Goal: Task Accomplishment & Management: Manage account settings

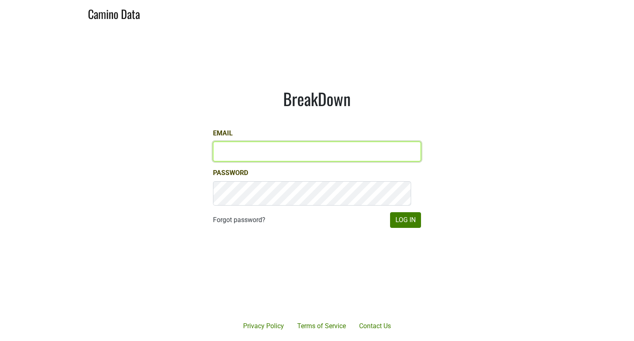
type input "glen@emeritusvineyards.com"
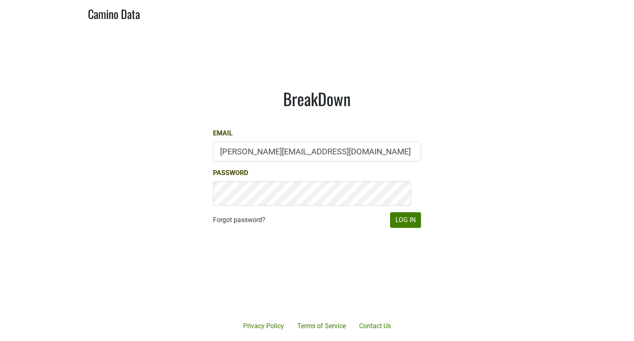
click at [396, 220] on form "Email glen@emeritusvineyards.com Password Forgot password? Log In" at bounding box center [317, 178] width 208 height 100
click at [396, 228] on button "Log In" at bounding box center [405, 220] width 31 height 16
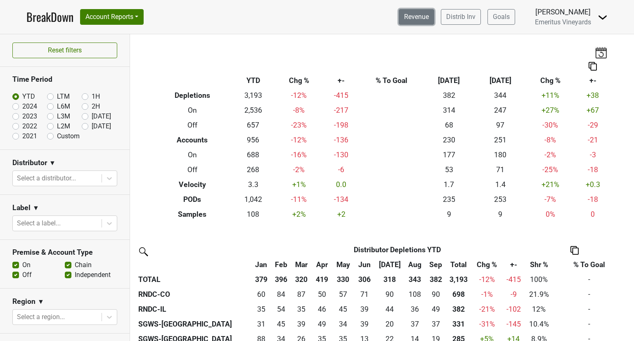
click at [399, 25] on link "Revenue" at bounding box center [416, 17] width 35 height 16
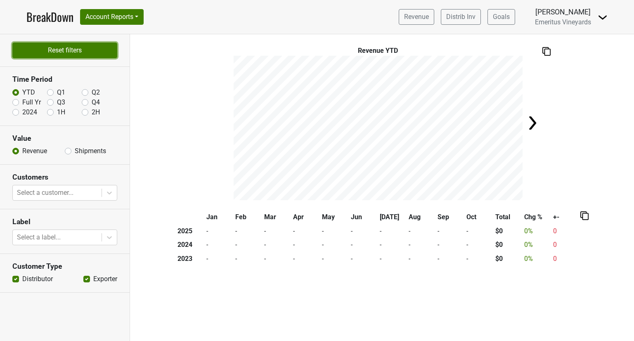
click at [71, 58] on button "Reset filters" at bounding box center [64, 50] width 105 height 16
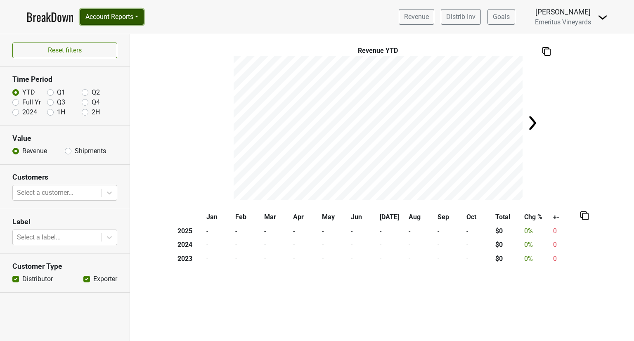
click at [137, 25] on button "Account Reports" at bounding box center [112, 17] width 64 height 16
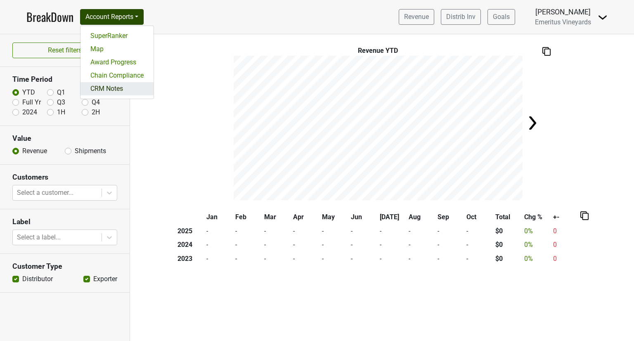
click at [148, 95] on link "CRM Notes" at bounding box center [116, 88] width 73 height 13
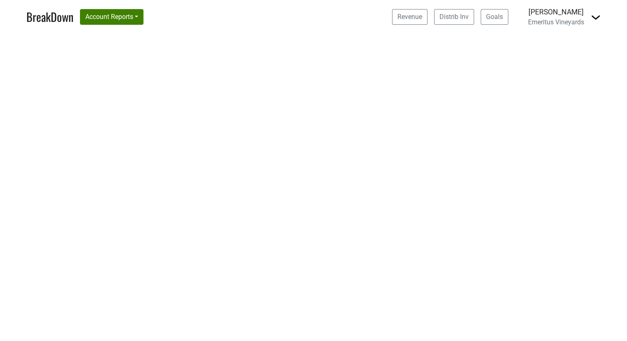
select select "CA"
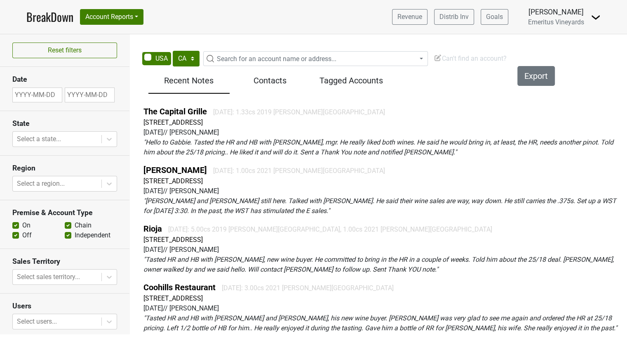
click at [292, 63] on span "Search for an account name or address..." at bounding box center [277, 59] width 120 height 8
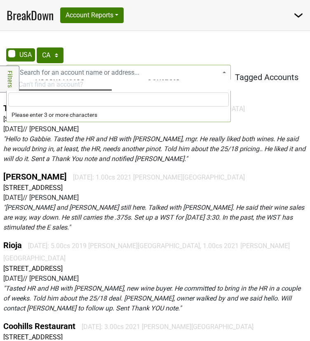
click at [46, 103] on input "search" at bounding box center [118, 99] width 221 height 14
click at [84, 104] on input "search" at bounding box center [118, 99] width 221 height 14
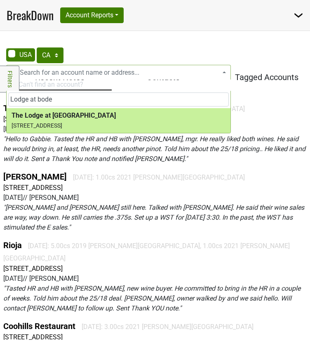
type input "Lodge at bode"
select select "124465679"
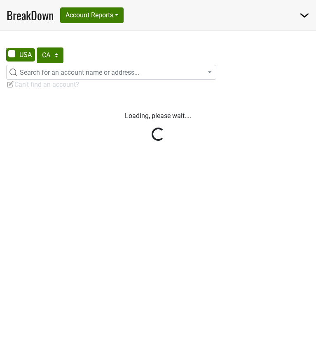
select select "CA"
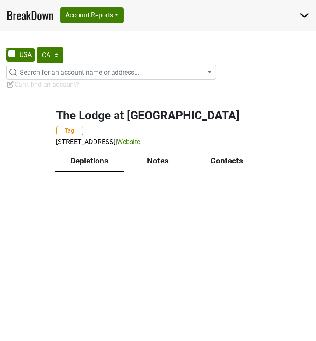
click at [108, 144] on div "The Lodge at Bodega Bay Tag 103 CA-1, Bodega Bay, CA 94923 | Website" at bounding box center [158, 123] width 223 height 49
click at [112, 123] on h2 "The Lodge at Bodega Bay" at bounding box center [159, 115] width 204 height 14
click at [76, 135] on button "Tag" at bounding box center [70, 130] width 27 height 9
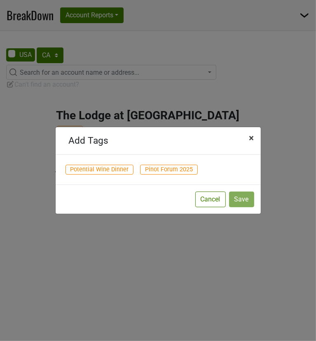
click at [252, 133] on span "×" at bounding box center [252, 137] width 5 height 11
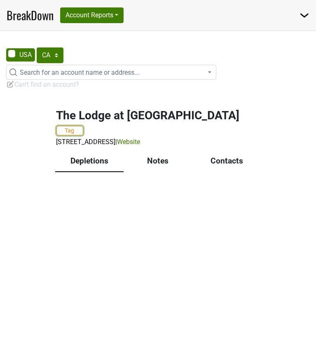
click at [81, 135] on button "Tag" at bounding box center [70, 130] width 27 height 9
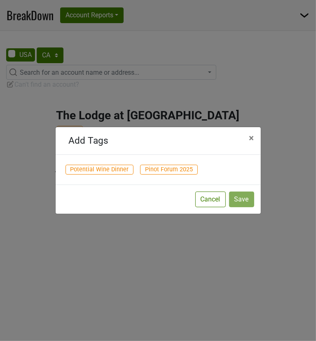
click at [128, 172] on span "Potential Wine Dinner" at bounding box center [100, 170] width 68 height 10
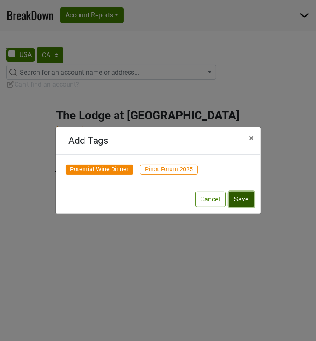
click at [242, 207] on button "Save" at bounding box center [241, 199] width 25 height 16
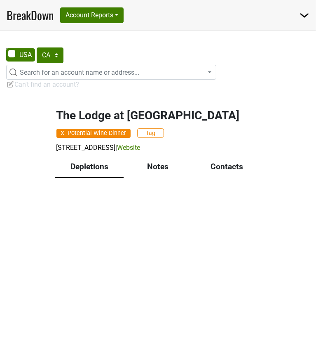
click at [218, 178] on div "Contacts" at bounding box center [227, 167] width 69 height 21
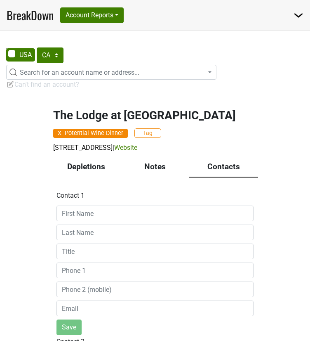
click at [17, 198] on div "The Lodge at Bodega Bay X Potential Wine Dinner Tag 103 CA-1, Bodega Bay, CA 94…" at bounding box center [155, 293] width 310 height 389
click at [104, 76] on span "Search for an account name or address..." at bounding box center [80, 72] width 120 height 8
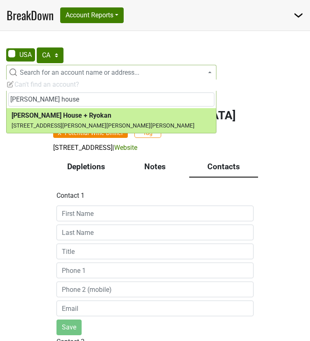
type input "gaige house"
select select "74647"
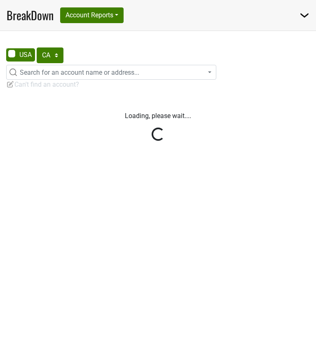
select select "CA"
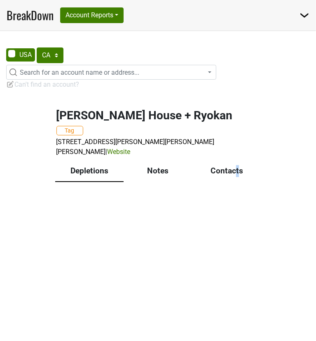
click at [239, 182] on div "Contacts" at bounding box center [227, 171] width 69 height 21
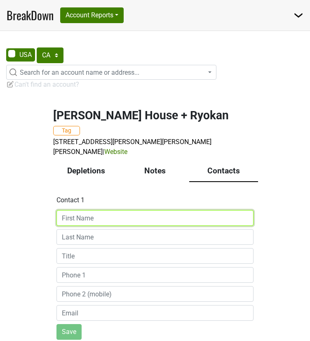
click at [130, 226] on input at bounding box center [155, 218] width 197 height 16
type input "[PERSON_NAME]"
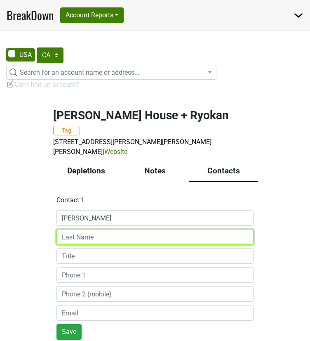
click at [111, 245] on input at bounding box center [155, 237] width 197 height 16
type input "Cross"
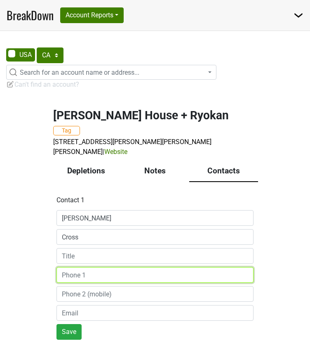
click at [96, 283] on input at bounding box center [155, 275] width 197 height 16
paste input "(707) 935-0237"
type input "(707) 935-0237"
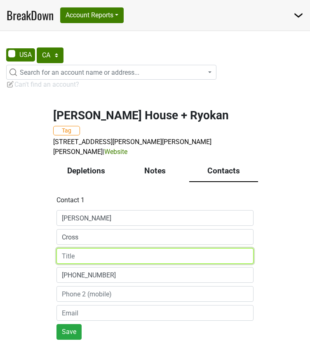
click at [91, 264] on input at bounding box center [155, 256] width 197 height 16
click at [77, 264] on input "Maager" at bounding box center [155, 256] width 197 height 16
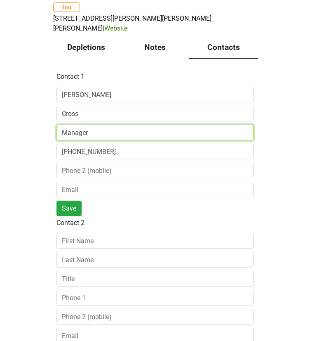
scroll to position [124, 0]
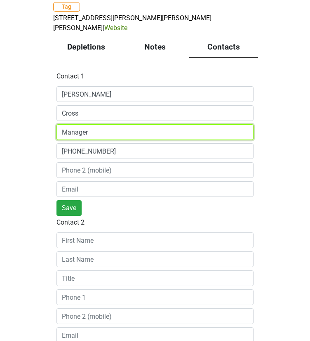
type input "Manager"
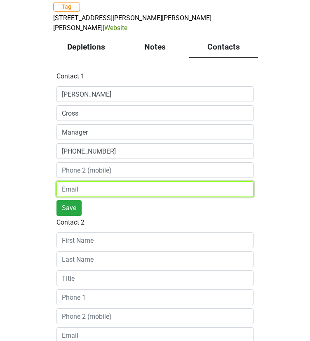
click at [111, 197] on input "email" at bounding box center [155, 189] width 197 height 16
type input "M"
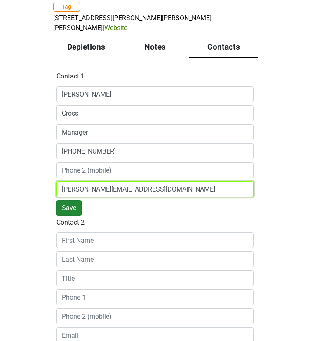
type input "michelle@foursisters.com"
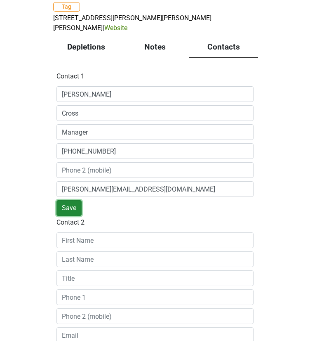
click at [75, 216] on button "Save" at bounding box center [69, 208] width 25 height 16
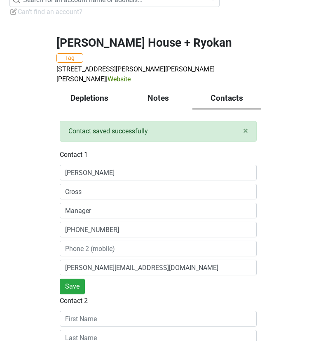
scroll to position [0, 0]
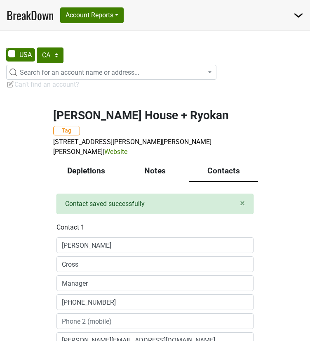
click at [162, 182] on div "Notes" at bounding box center [155, 171] width 69 height 21
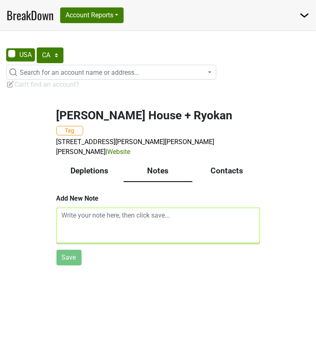
click at [109, 238] on textarea at bounding box center [159, 225] width 204 height 35
paste textarea "• Pretty “locked in” with the wines that they have at the moment. Michelle Cros…"
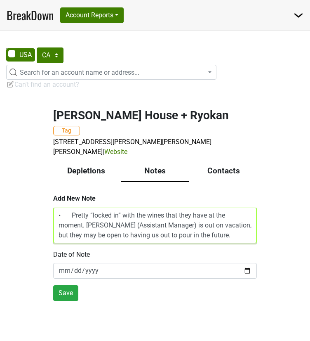
scroll to position [12, 0]
type textarea "• Pretty “locked in” with the wines that they have at the moment. Michelle Cros…"
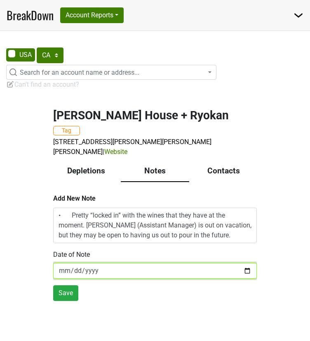
click at [234, 278] on input "[DATE]" at bounding box center [155, 271] width 204 height 16
type input "2025-10-02"
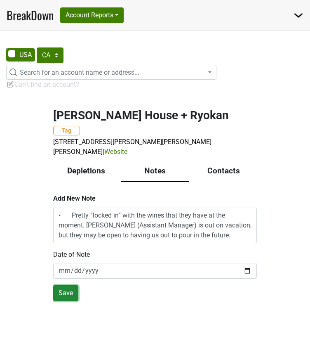
click at [63, 301] on button "Save" at bounding box center [65, 293] width 25 height 16
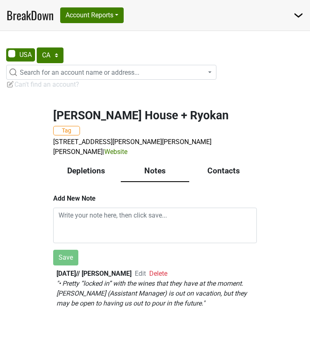
scroll to position [40, 0]
click at [219, 161] on div "Contacts" at bounding box center [223, 171] width 69 height 21
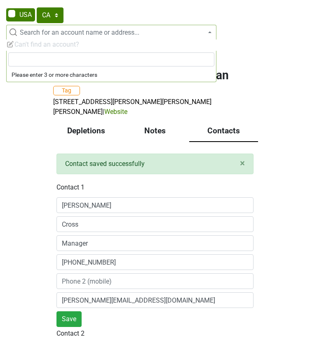
click at [123, 36] on span "Search for an account name or address..." at bounding box center [80, 32] width 120 height 8
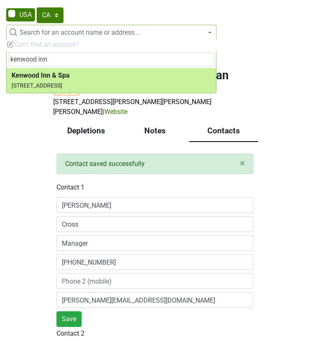
type input "kenwood inn"
select select "45047"
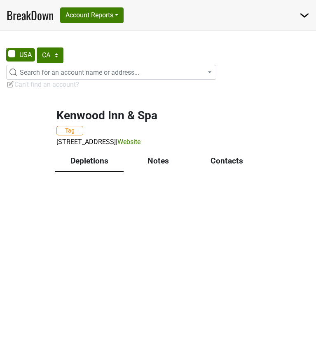
select select "CA"
click at [165, 172] on div "Notes" at bounding box center [158, 161] width 69 height 21
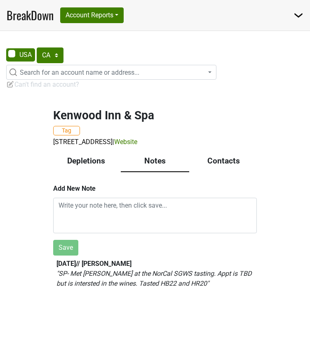
scroll to position [28, 0]
click at [217, 159] on div "Contacts" at bounding box center [223, 161] width 69 height 21
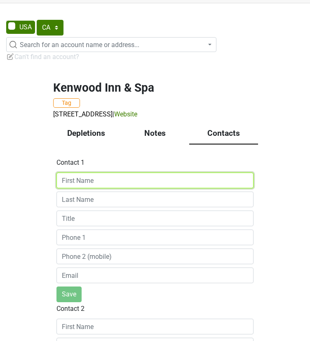
click at [114, 188] on input at bounding box center [155, 180] width 197 height 16
paste input "[PERSON_NAME] [PERSON_NAME]"
click at [192, 188] on input "[PERSON_NAME] [PERSON_NAME]" at bounding box center [155, 180] width 197 height 16
drag, startPoint x: 176, startPoint y: 217, endPoint x: 99, endPoint y: 220, distance: 77.2
click at [99, 188] on input "[PERSON_NAME] [PERSON_NAME]" at bounding box center [155, 180] width 197 height 16
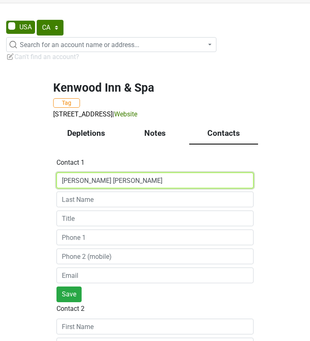
type input "[PERSON_NAME] [PERSON_NAME]"
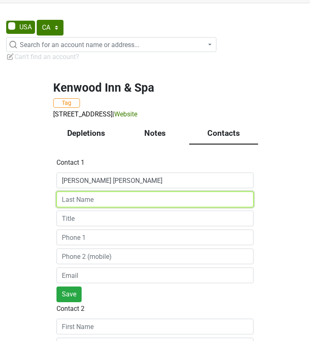
click at [111, 207] on input at bounding box center [155, 199] width 197 height 16
paste input "[PERSON_NAME]"
type input "[PERSON_NAME]"
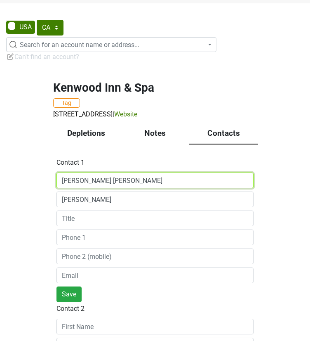
drag, startPoint x: 178, startPoint y: 218, endPoint x: 94, endPoint y: 224, distance: 83.9
click at [94, 188] on input "[PERSON_NAME] [PERSON_NAME]" at bounding box center [155, 180] width 197 height 16
type input "[PERSON_NAME]"
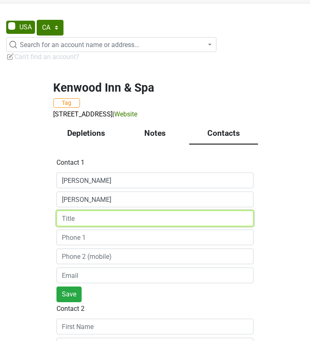
click at [83, 226] on input at bounding box center [155, 218] width 197 height 16
type input "Lead Concierge"
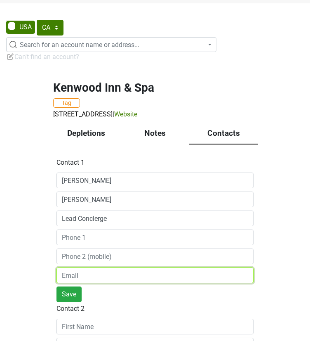
click at [86, 283] on input "email" at bounding box center [155, 275] width 197 height 16
paste input "[EMAIL_ADDRESS][DOMAIN_NAME]"
type input "[EMAIL_ADDRESS][DOMAIN_NAME]"
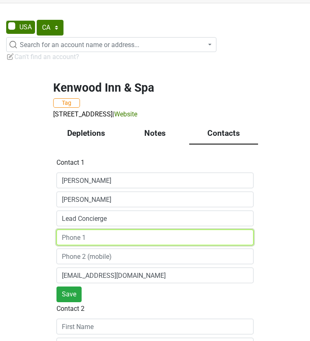
click at [72, 245] on input at bounding box center [155, 237] width 197 height 16
paste input "[PHONE_NUMBER]"
type input "[PHONE_NUMBER]"
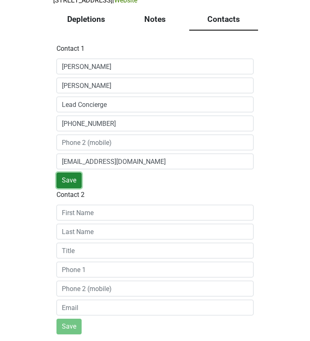
click at [73, 188] on button "Save" at bounding box center [69, 180] width 25 height 16
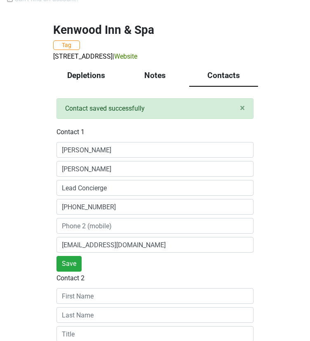
scroll to position [0, 0]
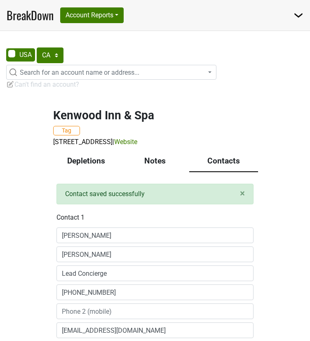
click at [158, 172] on div "Notes" at bounding box center [155, 161] width 69 height 21
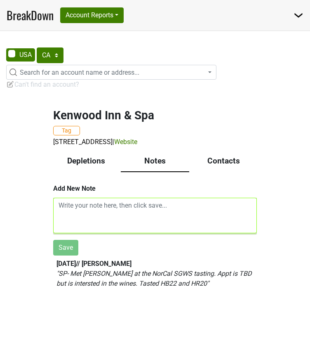
click at [121, 233] on textarea at bounding box center [155, 215] width 204 height 35
paste textarea "• Wants me to send follow up email but would love to get us on the books to do …"
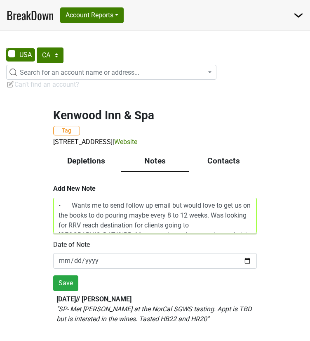
scroll to position [57, 0]
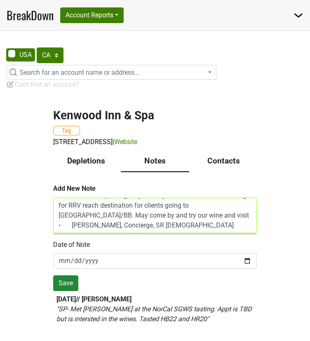
type textarea "• Wants me to send follow up email but would love to get us on the books to do …"
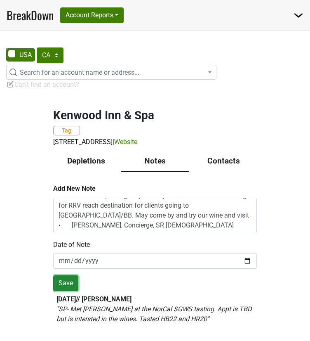
click at [75, 291] on button "Save" at bounding box center [65, 283] width 25 height 16
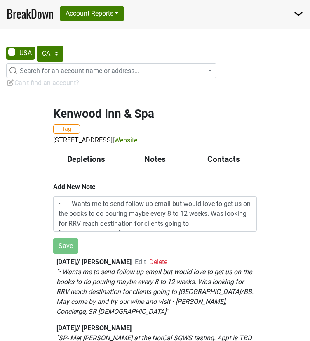
scroll to position [0, 0]
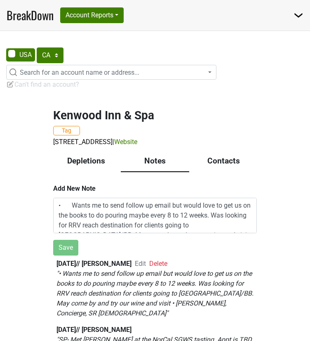
click at [69, 76] on span "Search for an account name or address..." at bounding box center [80, 72] width 120 height 8
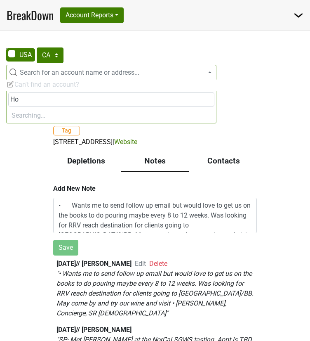
type input "H"
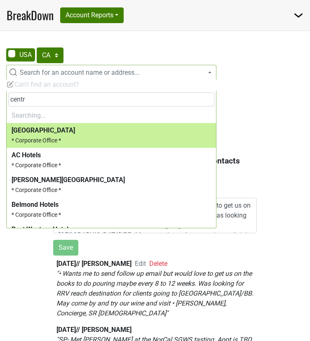
type input "centro"
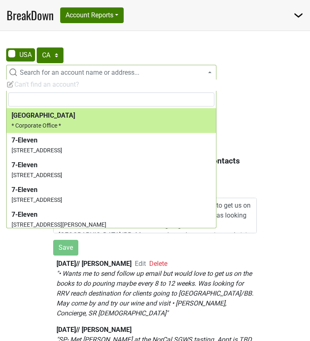
click at [45, 76] on span "Search for an account name or address..." at bounding box center [80, 72] width 120 height 8
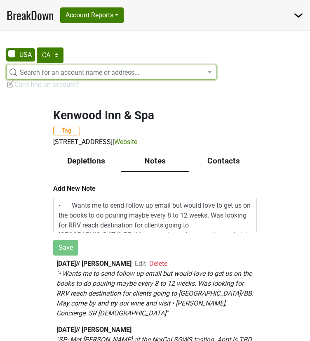
click at [24, 61] on span at bounding box center [20, 54] width 29 height 13
click at [7, 49] on input "checkbox" at bounding box center [6, 48] width 0 height 0
checkbox input "true"
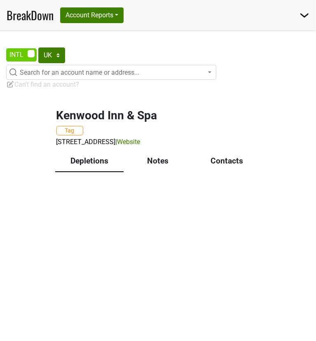
click at [34, 61] on span at bounding box center [21, 54] width 31 height 13
click at [7, 49] on input "checkbox" at bounding box center [6, 48] width 0 height 0
checkbox input "false"
select select "CA"
click at [30, 76] on span "Search for an account name or address..." at bounding box center [80, 72] width 120 height 8
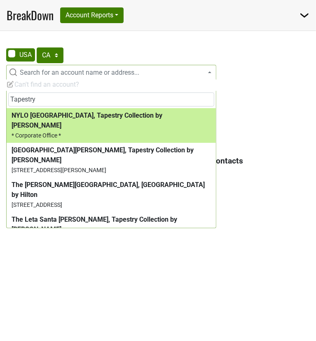
type input "Tapestry"
drag, startPoint x: 71, startPoint y: 103, endPoint x: 7, endPoint y: 99, distance: 64.1
click at [7, 99] on span "Tapestry" at bounding box center [112, 99] width 210 height 17
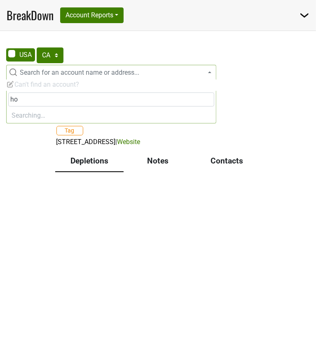
type input "h"
type input "5"
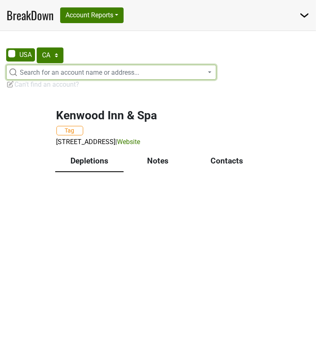
click at [92, 76] on span "Search for an account name or address..." at bounding box center [80, 72] width 120 height 8
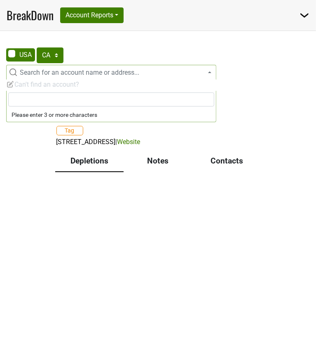
click at [92, 76] on span "Search for an account name or address..." at bounding box center [80, 72] width 120 height 8
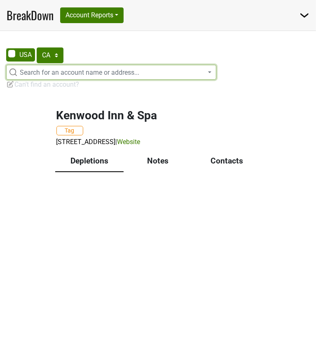
click at [92, 76] on span "Search for an account name or address..." at bounding box center [80, 72] width 120 height 8
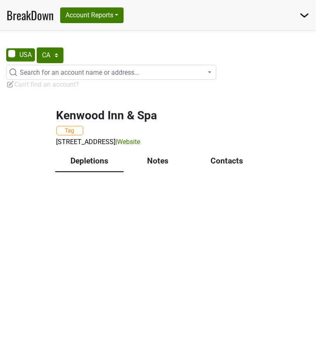
click at [94, 76] on div "AK AL AR AZ CA CO CT DC DE FL GA HI IA ID IL IN KS KY LA MA MD ME MI MN MO MS M…" at bounding box center [111, 68] width 223 height 43
click at [96, 76] on div "AK AL AR AZ CA CO CT DC DE FL GA HI IA ID IL IN KS KY LA MA MD ME MI MN MO MS M…" at bounding box center [111, 68] width 223 height 43
click at [97, 76] on span "Search for an account name or address..." at bounding box center [80, 72] width 120 height 8
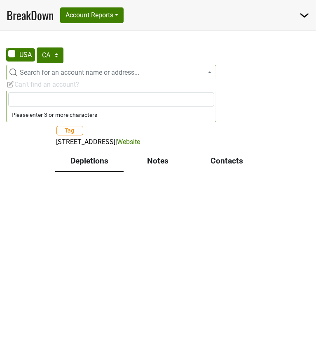
click at [97, 76] on span "Search for an account name or address..." at bounding box center [80, 72] width 120 height 8
type input "Hotel Centro Sonoma Wine Country"
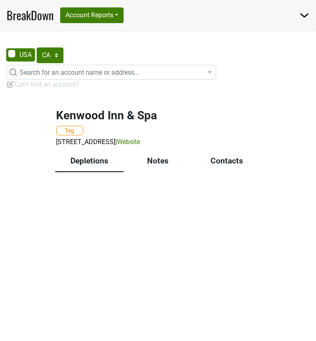
click at [307, 72] on div "AK AL AR AZ CA CO CT DC DE FL GA HI IA ID IL IN KS KY LA MA MD ME MI MN MO MS M…" at bounding box center [158, 120] width 316 height 146
click at [11, 88] on img at bounding box center [10, 84] width 8 height 8
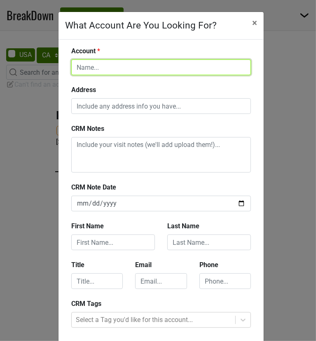
click at [140, 75] on input "text" at bounding box center [161, 67] width 180 height 16
click at [136, 75] on input "text" at bounding box center [161, 67] width 180 height 16
paste input "Hotel Centro Sonoma Wine Country"
type input "Hotel Centro Sonoma Wine Country"
drag, startPoint x: 208, startPoint y: 101, endPoint x: -99, endPoint y: 113, distance: 306.8
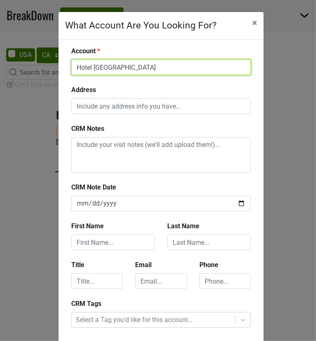
click at [0, 113] on html "BreakDown Account Reports SuperRanker Map Award Progress Chain Compliance CRM N…" at bounding box center [158, 170] width 316 height 341
paste input "Hotel Centro Sonoma Wine Country, Tapestry by Hi"
type input "Hotel Centro Sonoma Wine Country, Tapestry by Hilton"
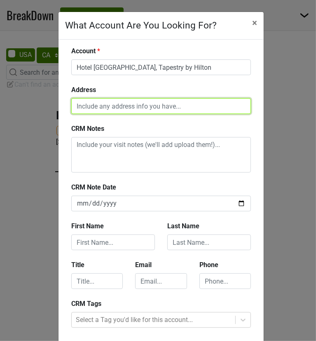
click at [90, 114] on input "text" at bounding box center [161, 106] width 180 height 16
type input "5"
paste input "5870 Labath Ave, Rohnert Park, CA 94928"
type input "5870 Labath Ave, Rohnert Park, CA 94928"
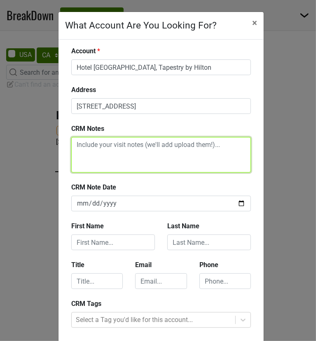
click at [146, 172] on textarea at bounding box center [161, 154] width 180 height 35
click at [148, 172] on textarea at bounding box center [161, 154] width 180 height 35
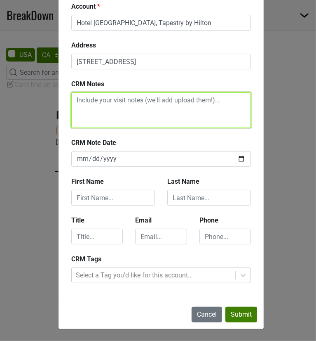
scroll to position [30, 0]
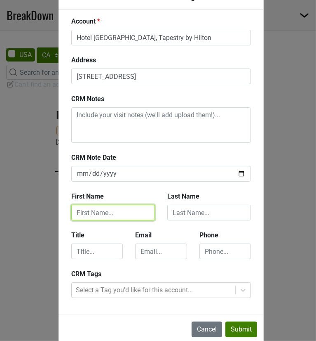
drag, startPoint x: 83, startPoint y: 285, endPoint x: 81, endPoint y: 292, distance: 6.7
click at [81, 220] on input "text" at bounding box center [113, 213] width 84 height 16
drag, startPoint x: 142, startPoint y: 290, endPoint x: 106, endPoint y: 291, distance: 35.9
click at [106, 220] on input "Cristina Cordero" at bounding box center [113, 213] width 84 height 16
type input "Cristina Cordero"
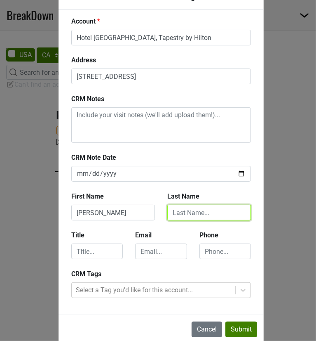
click at [201, 220] on input "text" at bounding box center [209, 213] width 84 height 16
paste input "Cordero"
type input "Cordero"
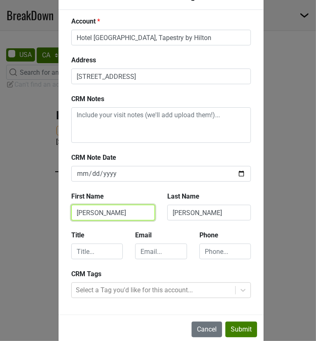
drag, startPoint x: 142, startPoint y: 288, endPoint x: 104, endPoint y: 291, distance: 38.1
click at [104, 220] on input "Cristina Cordero" at bounding box center [113, 213] width 84 height 16
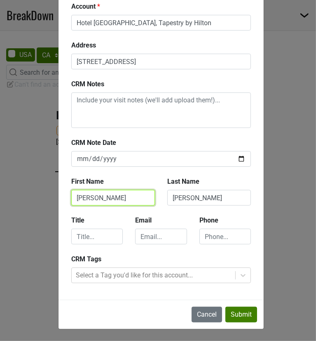
scroll to position [153, 0]
type input "Cristina"
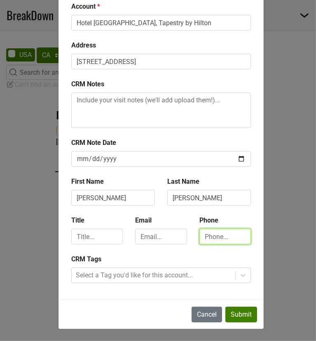
click at [223, 229] on input "text" at bounding box center [226, 237] width 52 height 16
paste input "707-757-6007"
type input "707-757-6007"
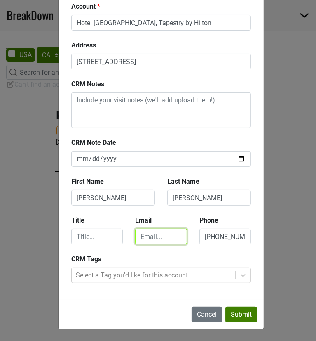
click at [164, 229] on input "email" at bounding box center [161, 237] width 52 height 16
paste input "ccordero@hotelcentrosonoma.com, ldepriest@hotelcentrosonoma.com"
type input "ccordero@hotelcentrosonoma.com, ldepriest@hotelcentrosonoma.com"
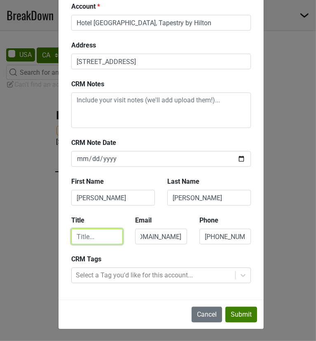
scroll to position [0, 0]
click at [99, 229] on input "text" at bounding box center [97, 237] width 52 height 16
type input "Sales Manager"
click at [121, 269] on div at bounding box center [154, 275] width 156 height 12
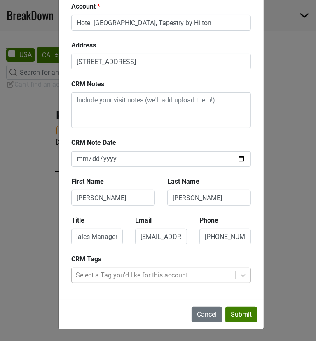
scroll to position [0, 0]
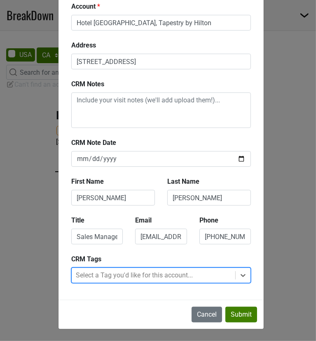
click at [121, 269] on div at bounding box center [154, 275] width 156 height 12
click at [179, 269] on div at bounding box center [154, 275] width 156 height 12
click at [243, 268] on div at bounding box center [243, 275] width 15 height 15
click at [241, 271] on icon at bounding box center [243, 275] width 8 height 8
click at [241, 274] on icon at bounding box center [243, 275] width 5 height 3
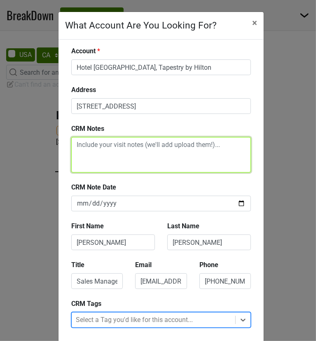
click at [125, 172] on textarea at bounding box center [161, 154] width 180 height 35
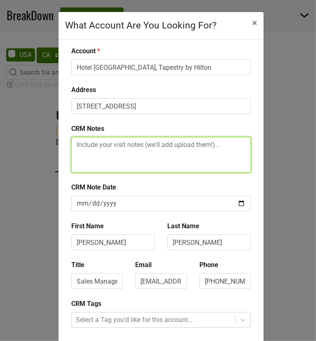
paste textarea "• I met Cristina (Sales Manager) yesterday at the SCT event, she was familiar w…"
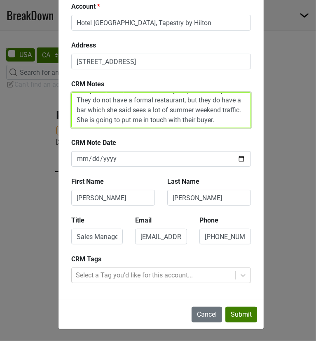
scroll to position [153, 0]
type textarea "• I met Cristina (Sales Manager) yesterday at the SCT event, she was familiar w…"
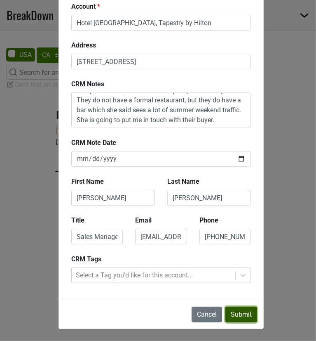
click at [234, 307] on button "Submit" at bounding box center [242, 315] width 32 height 16
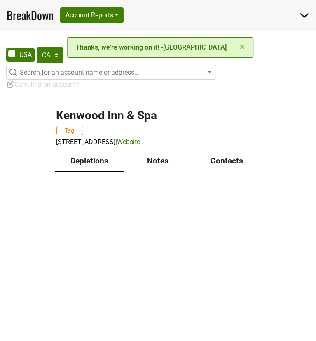
scroll to position [0, 0]
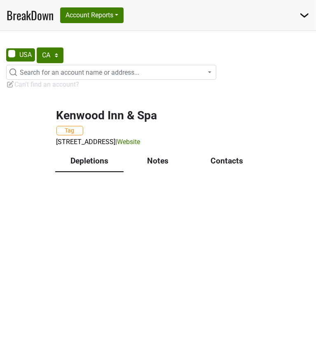
click at [91, 76] on span "Search for an account name or address..." at bounding box center [80, 72] width 120 height 8
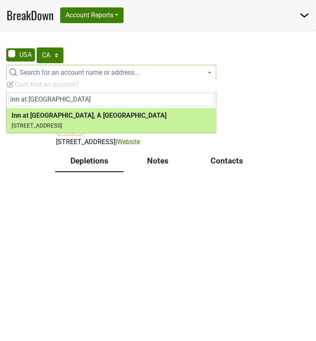
type input "inn at sonoma"
select select "74518"
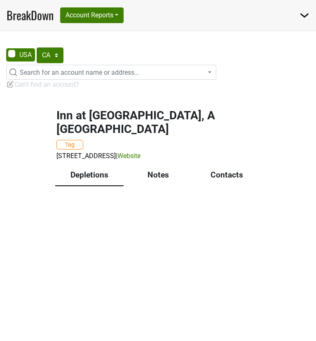
select select "CA"
click at [155, 186] on div "Notes" at bounding box center [158, 175] width 69 height 21
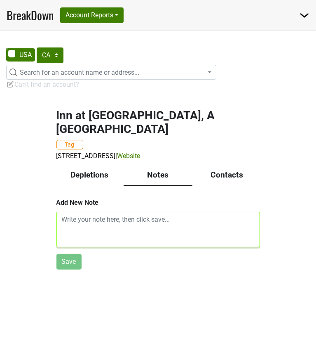
click at [177, 247] on textarea at bounding box center [159, 229] width 204 height 35
paste textarea "• No real restaurant opportunities here, the assistant manager, Katelynn Hayden…"
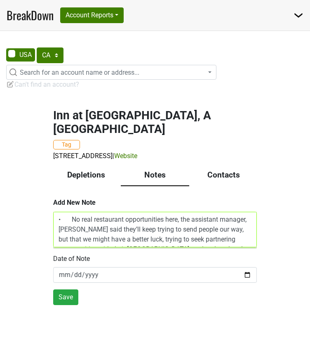
type textarea "• No real restaurant opportunities here, the assistant manager, Katelynn Hayden…"
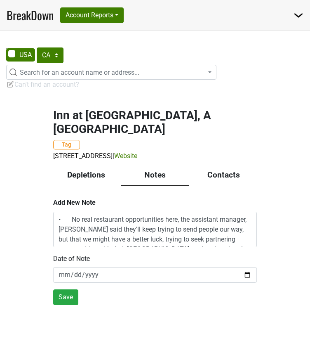
click at [231, 186] on div "Contacts" at bounding box center [223, 175] width 69 height 21
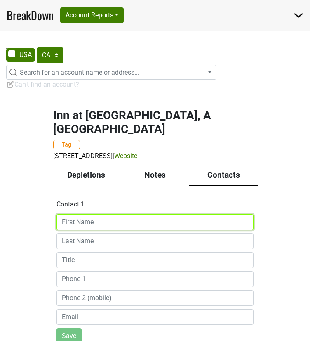
click at [158, 230] on input at bounding box center [155, 222] width 197 height 16
type input "Katelynn"
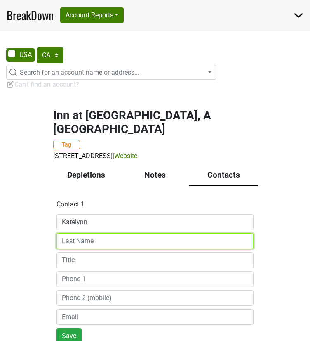
click at [132, 249] on input at bounding box center [155, 241] width 197 height 16
type input "Hayeden"
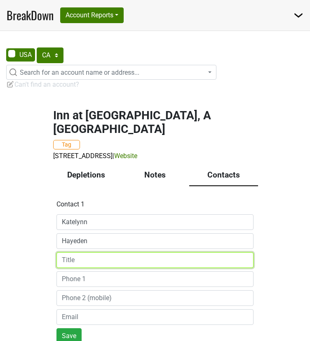
click at [117, 268] on input at bounding box center [155, 260] width 197 height 16
type input "Assistant Manager"
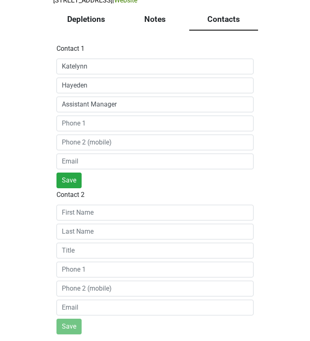
scroll to position [165, 0]
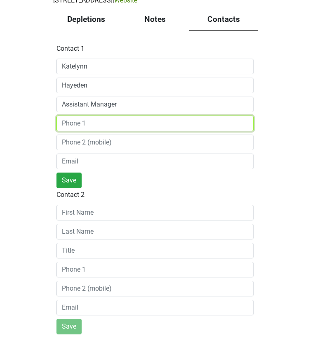
click at [79, 131] on input at bounding box center [155, 124] width 197 height 16
paste input "(707) 939-1340"
type input "(707) 939-1340"
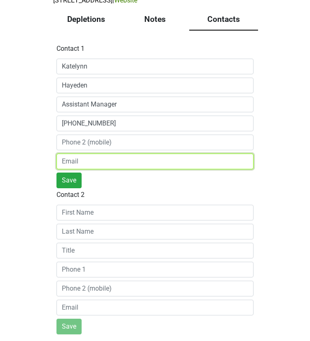
click at [104, 169] on input "email" at bounding box center [155, 161] width 197 height 16
paste input "katelynn@foursisters.com"
type input "katelynn@foursisters.com"
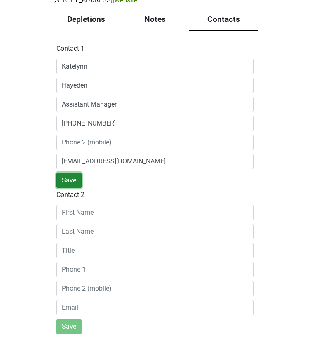
click at [79, 188] on button "Save" at bounding box center [69, 180] width 25 height 16
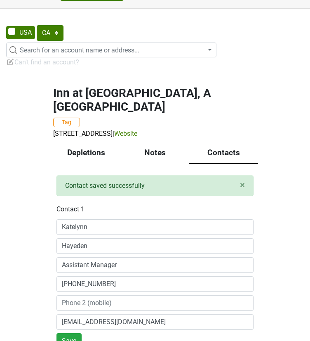
scroll to position [0, 0]
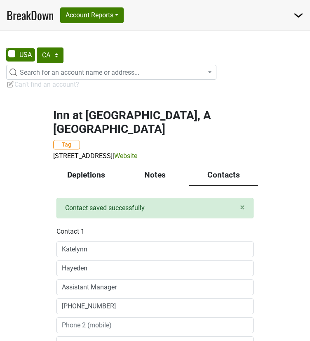
click at [89, 136] on h2 "Inn at Sonoma, A Four Sisters Inn" at bounding box center [155, 122] width 204 height 28
click at [89, 186] on div "Depletions" at bounding box center [86, 175] width 69 height 21
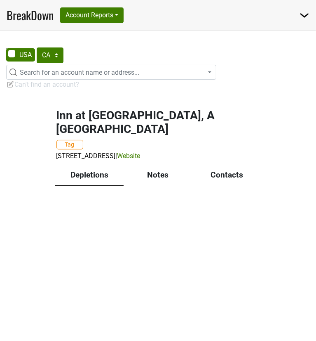
click at [154, 186] on div "Notes" at bounding box center [158, 175] width 69 height 21
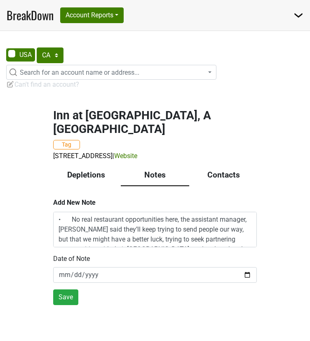
click at [229, 186] on div "Contacts" at bounding box center [223, 175] width 69 height 21
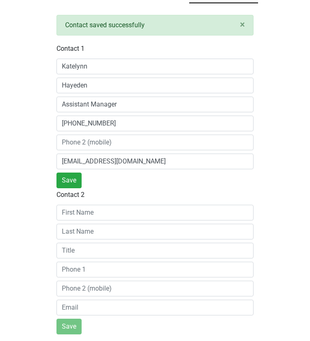
scroll to position [45, 0]
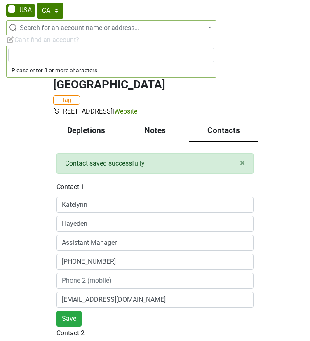
click at [44, 32] on span "Search for an account name or address..." at bounding box center [80, 28] width 120 height 8
type input "s"
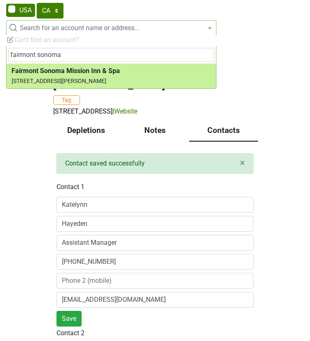
type input "fairmont sonoma"
select select "90855"
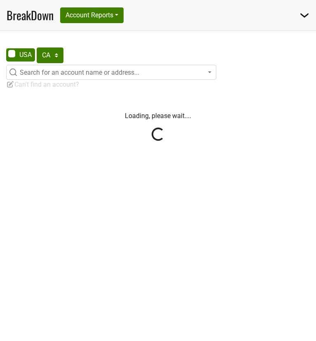
select select "CA"
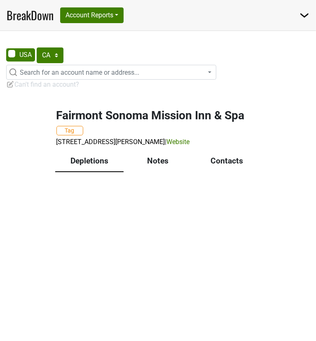
click at [153, 172] on div "Notes" at bounding box center [158, 161] width 69 height 21
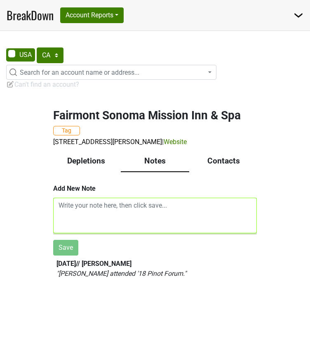
click at [87, 233] on textarea at bounding box center [155, 215] width 204 height 35
paste textarea "in the middle of setting lobby pouring for November and said she would include …"
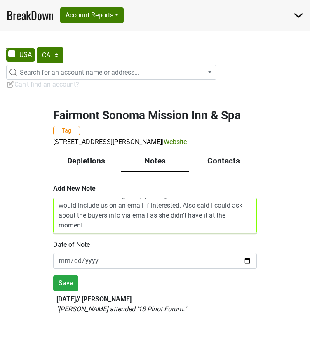
scroll to position [61, 0]
type textarea "in the middle of setting lobby pouring for November and said she would include …"
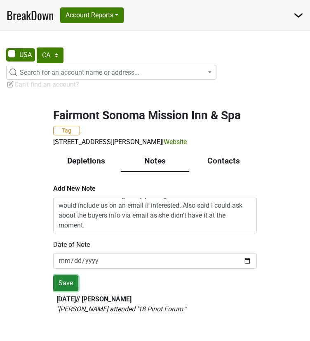
click at [63, 291] on button "Save" at bounding box center [65, 283] width 25 height 16
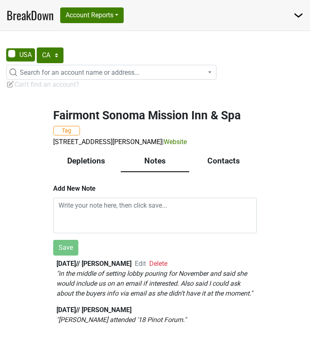
click at [224, 151] on div "Contacts" at bounding box center [223, 161] width 69 height 21
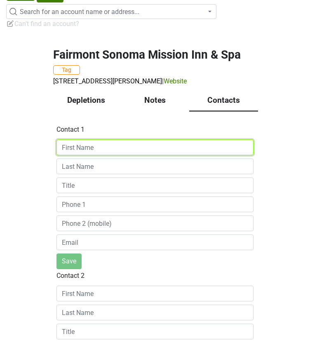
click at [137, 155] on input at bounding box center [155, 147] width 197 height 16
type input "Casey"
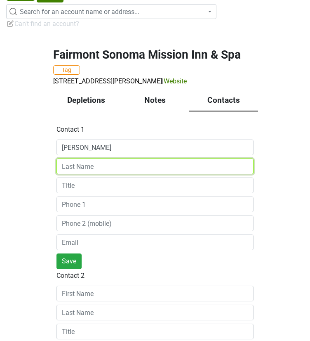
click at [135, 174] on input at bounding box center [155, 166] width 197 height 16
type input "Domingo"
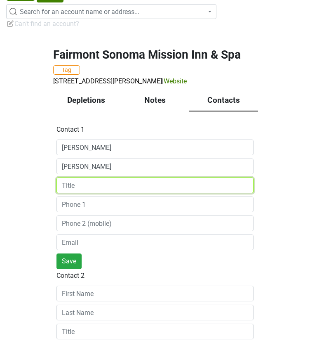
click at [109, 193] on input at bounding box center [155, 185] width 197 height 16
type input "Lead Concierge"
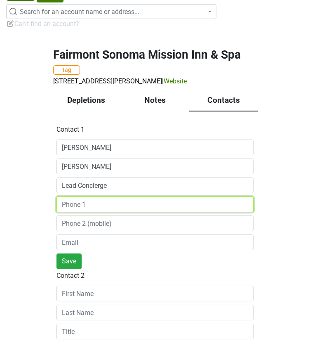
click at [99, 212] on input at bounding box center [155, 204] width 197 height 16
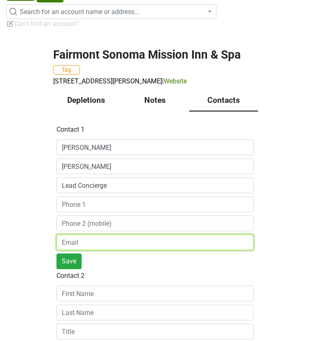
click at [120, 250] on input "email" at bounding box center [155, 242] width 197 height 16
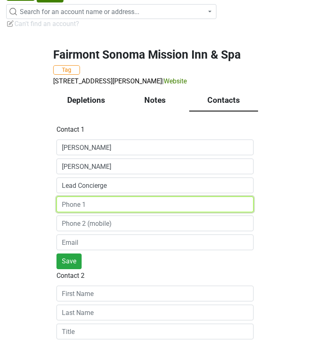
click at [205, 212] on input at bounding box center [155, 204] width 197 height 16
click at [188, 212] on input at bounding box center [155, 204] width 197 height 16
paste input "(707) 939-2407"
type input "(707) 939-2407"
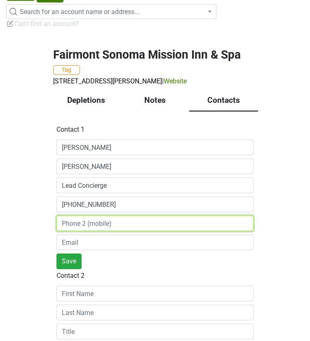
click at [106, 231] on input at bounding box center [155, 223] width 197 height 16
paste input "casey.domingo@fairmont.com"
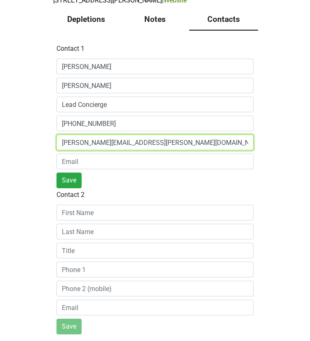
scroll to position [226, 0]
drag, startPoint x: 186, startPoint y: 120, endPoint x: 59, endPoint y: 132, distance: 128.0
click at [59, 134] on input "casey.domingo@fairmont.com" at bounding box center [155, 142] width 197 height 16
type input "casey.domingo@fairmont.com"
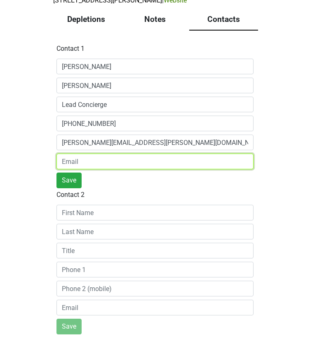
click at [96, 153] on input "email" at bounding box center [155, 161] width 197 height 16
paste input "casey.domingo@fairmont.com"
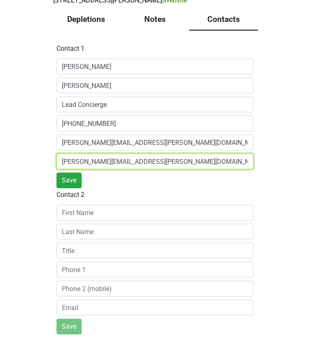
type input "casey.domingo@fairmont.com"
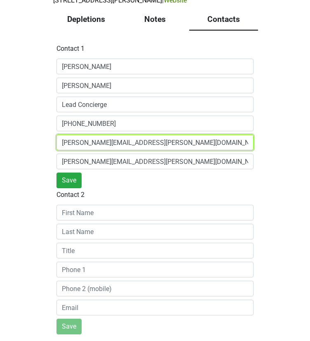
drag, startPoint x: 187, startPoint y: 124, endPoint x: -38, endPoint y: 126, distance: 224.8
click at [0, 126] on html "BreakDown Account Reports SuperRanker Map Award Progress Chain Compliance CRM N…" at bounding box center [155, 28] width 310 height 341
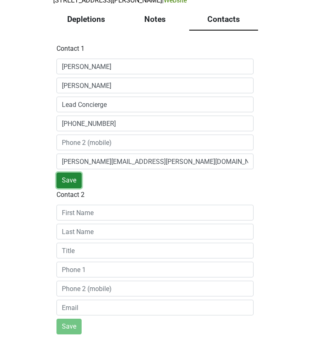
click at [75, 180] on button "Save" at bounding box center [69, 180] width 25 height 16
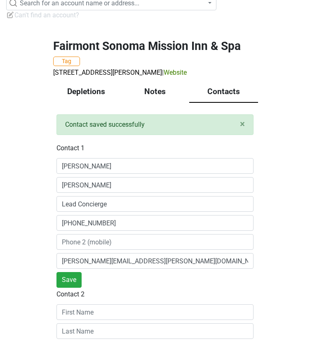
click at [165, 103] on div "Notes" at bounding box center [155, 92] width 69 height 21
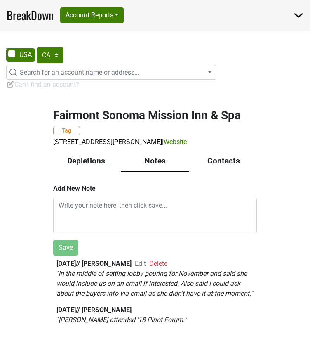
click at [216, 151] on div "Contacts" at bounding box center [223, 161] width 69 height 21
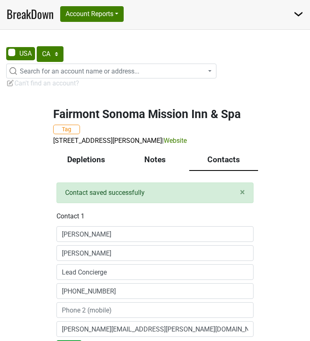
scroll to position [0, 0]
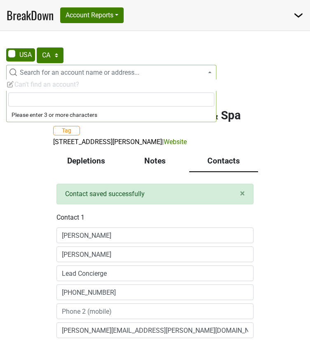
click at [86, 76] on span "Search for an account name or address..." at bounding box center [80, 72] width 120 height 8
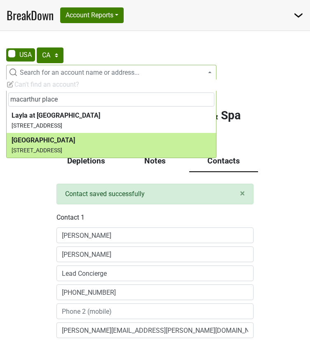
type input "macarthur place"
select select "346388"
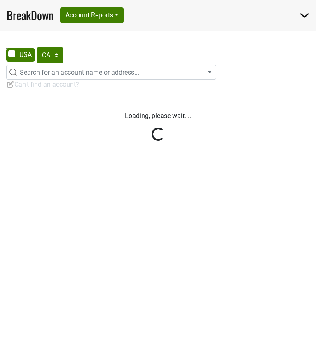
select select "CA"
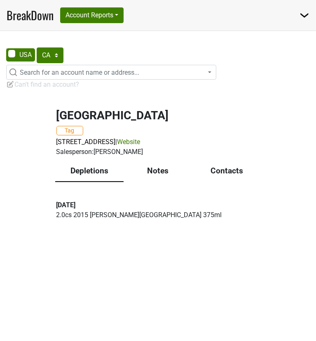
click at [159, 182] on div "Notes" at bounding box center [158, 171] width 69 height 21
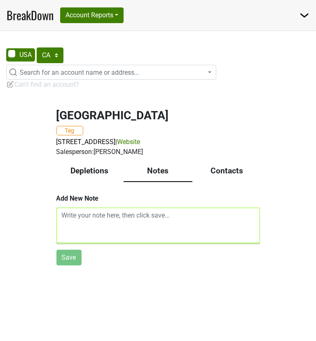
click at [146, 243] on textarea at bounding box center [159, 225] width 204 height 35
paste textarea "• Spoke to [PERSON_NAME], their concierge, she said that currently the only rea…"
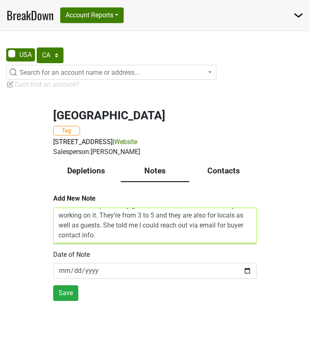
scroll to position [24, 0]
type textarea "• Spoke to [PERSON_NAME], their concierge, she said that currently the only rea…"
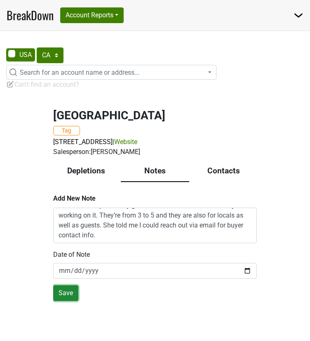
click at [68, 301] on button "Save" at bounding box center [65, 293] width 25 height 16
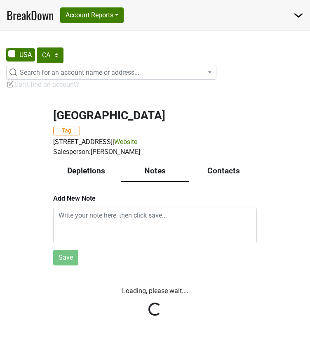
scroll to position [0, 0]
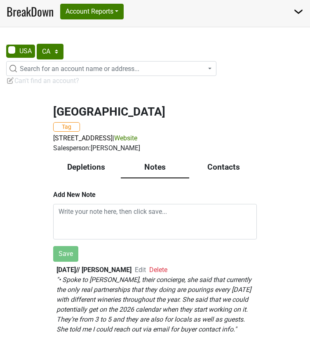
click at [221, 174] on div "Contacts" at bounding box center [223, 167] width 69 height 21
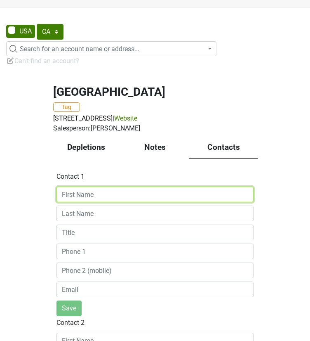
click at [85, 202] on input at bounding box center [155, 194] width 197 height 16
click at [125, 202] on input at bounding box center [155, 194] width 197 height 16
paste input "[PERSON_NAME]"
drag, startPoint x: 140, startPoint y: 230, endPoint x: 88, endPoint y: 234, distance: 51.8
click at [88, 202] on input "[PERSON_NAME]" at bounding box center [155, 194] width 197 height 16
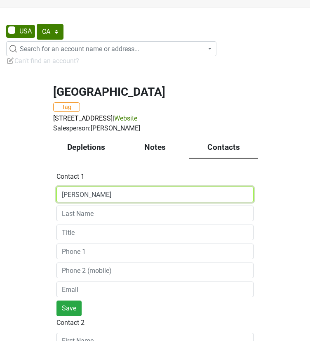
type input "[PERSON_NAME]"
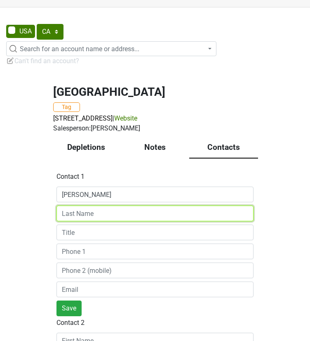
click at [101, 221] on input at bounding box center [155, 213] width 197 height 16
paste input "[PERSON_NAME]"
type input "[PERSON_NAME]"
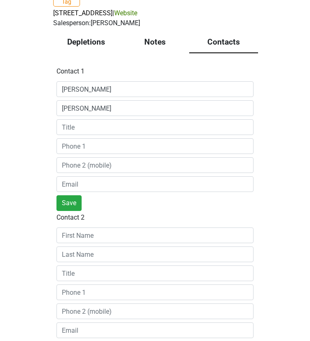
scroll to position [147, 0]
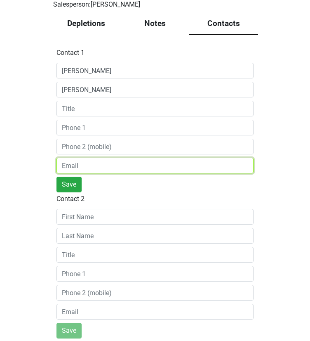
click at [113, 173] on input "email" at bounding box center [155, 166] width 197 height 16
paste input "[EMAIL_ADDRESS][DOMAIN_NAME]"
type input "[EMAIL_ADDRESS][DOMAIN_NAME]"
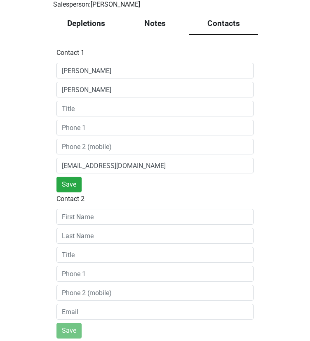
click at [31, 208] on div "[GEOGRAPHIC_DATA] Tag [STREET_ADDRESS] | Website Salesperson: [PERSON_NAME] E D…" at bounding box center [155, 148] width 310 height 394
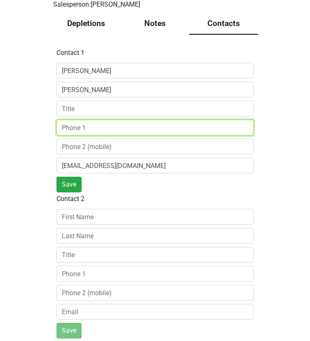
click at [90, 135] on input at bounding box center [155, 128] width 197 height 16
paste input "[PHONE_NUMBER]"
type input "[PHONE_NUMBER]"
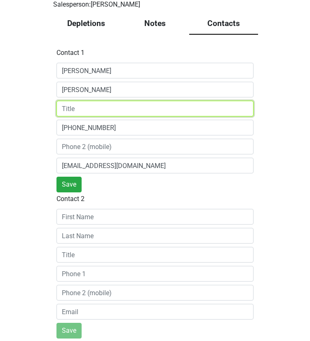
click at [94, 116] on input at bounding box center [155, 109] width 197 height 16
type input "Lead Concierge"
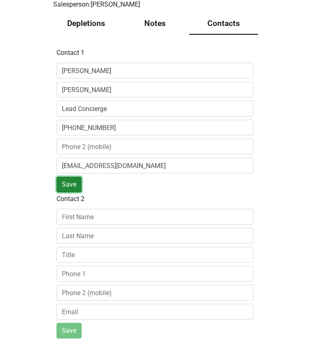
click at [75, 192] on button "Save" at bounding box center [69, 185] width 25 height 16
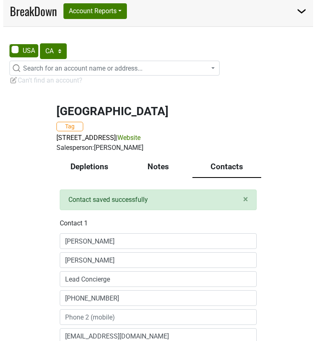
scroll to position [0, 0]
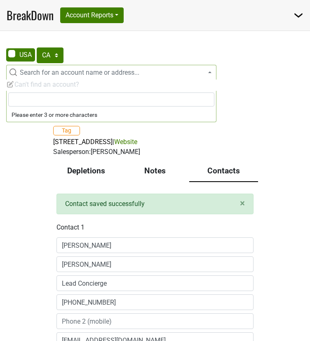
click at [112, 76] on span "Search for an account name or address..." at bounding box center [80, 72] width 120 height 8
click at [89, 101] on input "sonoma bung" at bounding box center [111, 99] width 206 height 14
type input "sonoma bungalow"
click at [39, 122] on li "No results found" at bounding box center [112, 115] width 210 height 14
click at [31, 113] on li "No results found" at bounding box center [112, 115] width 210 height 14
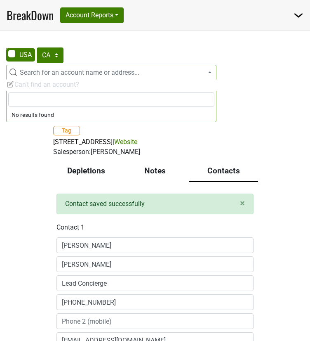
click at [12, 153] on div "MacArthur Place Hotel Tag 29 E Macarthur St, Sonoma, CA 95476 | Website Salespe…" at bounding box center [155, 309] width 310 height 421
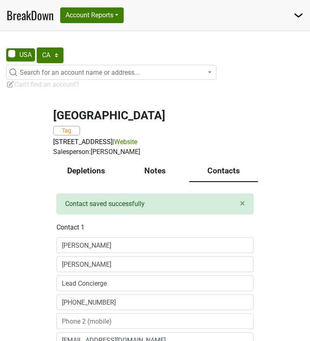
click at [40, 88] on span "Can't find an account?" at bounding box center [42, 84] width 73 height 8
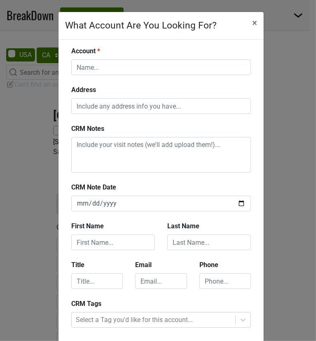
click at [141, 85] on div "Account" at bounding box center [161, 65] width 192 height 39
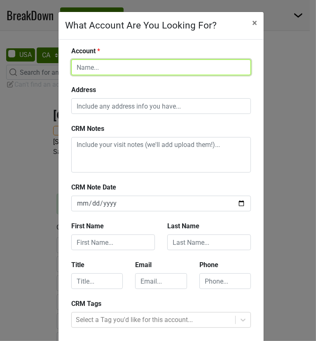
click at [138, 75] on input "text" at bounding box center [161, 67] width 180 height 16
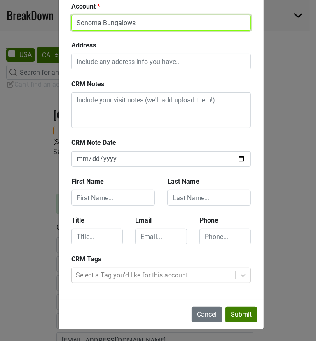
scroll to position [153, 0]
type input "Sonoma Bungalows"
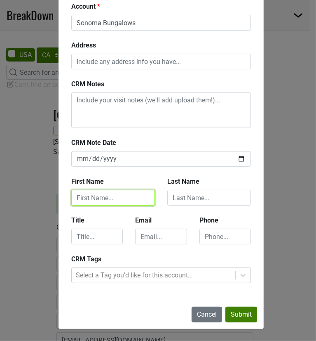
click at [104, 190] on input "text" at bounding box center [113, 198] width 84 height 16
drag, startPoint x: 87, startPoint y: 165, endPoint x: 100, endPoint y: 160, distance: 13.0
click at [87, 190] on input "MIcael" at bounding box center [113, 198] width 84 height 16
type input "Michael"
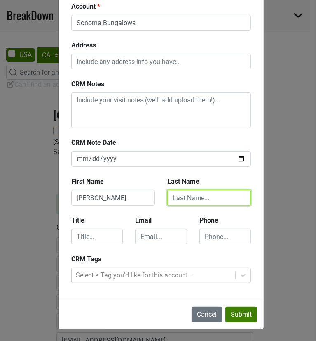
click at [189, 190] on input "text" at bounding box center [209, 198] width 84 height 16
type input "Marino"
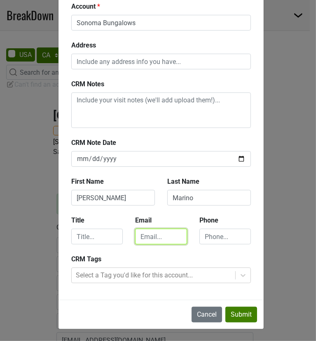
drag, startPoint x: 147, startPoint y: 213, endPoint x: 112, endPoint y: 215, distance: 35.1
click at [147, 229] on input "email" at bounding box center [161, 237] width 52 height 16
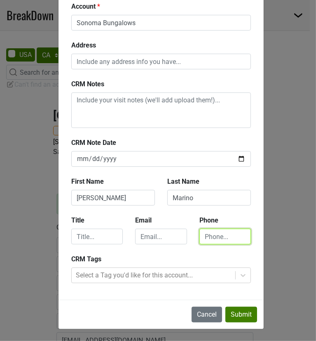
click at [218, 229] on input "text" at bounding box center [226, 237] width 52 height 16
paste input "(707) 931-6600"
type input "(707) 931-6600"
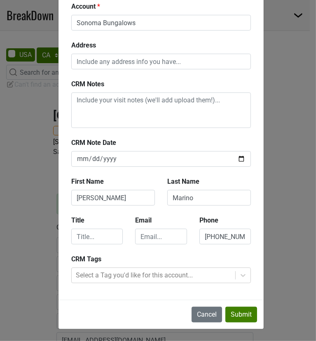
drag, startPoint x: 165, startPoint y: 230, endPoint x: 150, endPoint y: 231, distance: 14.9
click at [164, 230] on div "Title Email Phone (707) 931-6600" at bounding box center [161, 234] width 192 height 39
click at [150, 229] on input "email" at bounding box center [161, 237] width 52 height 16
click at [144, 229] on input "email" at bounding box center [161, 237] width 52 height 16
paste input "mike@sonomabungalows.com"
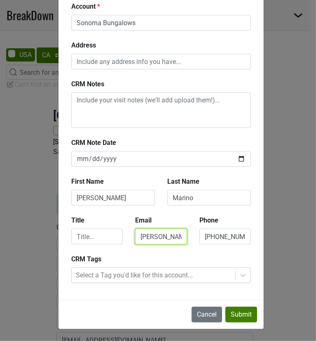
scroll to position [0, 76]
type input "mike@sonomabungalows.com"
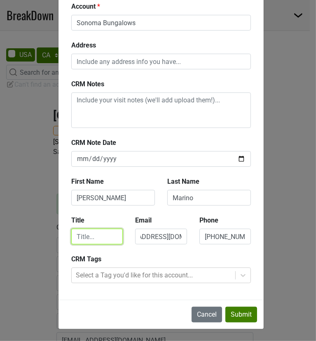
scroll to position [0, 0]
click at [101, 229] on input "text" at bounding box center [97, 237] width 52 height 16
type input "Proprietor"
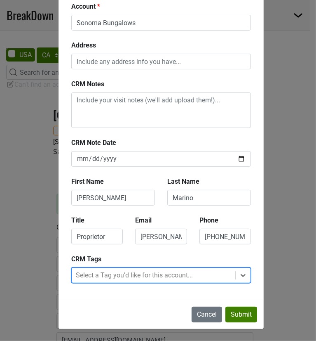
click at [99, 269] on div at bounding box center [154, 275] width 156 height 12
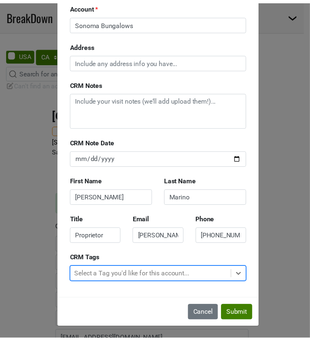
scroll to position [0, 0]
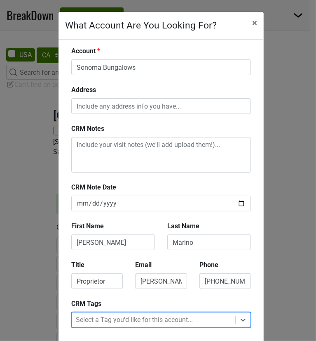
click at [41, 152] on div "What Account Are You Looking For? × Close Account Sonoma Bungalows Address CRM …" at bounding box center [158, 170] width 316 height 341
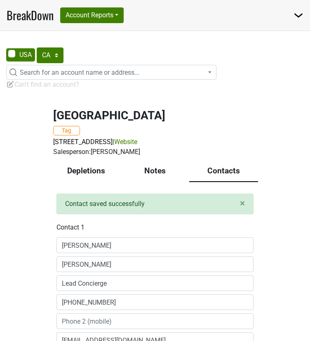
click at [35, 88] on span "Can't find an account?" at bounding box center [42, 84] width 73 height 8
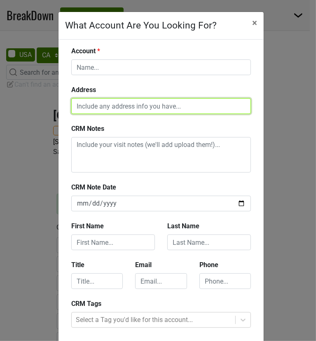
click at [114, 114] on input "text" at bounding box center [161, 106] width 180 height 16
paste input "158 W Napa St, Sonoma, CA 95476"
type input "158 W Napa St, Sonoma, CA 95476"
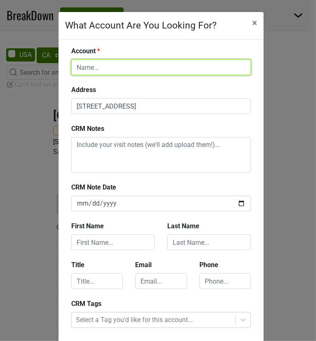
click at [120, 75] on input "text" at bounding box center [161, 67] width 180 height 16
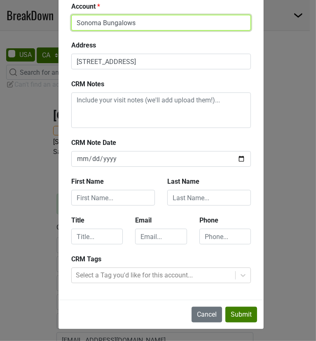
scroll to position [83, 0]
type input "Sonoma Bungalows"
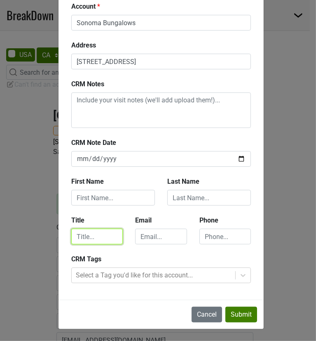
click at [96, 244] on input "text" at bounding box center [97, 237] width 52 height 16
click at [110, 244] on input "proprietor" at bounding box center [97, 237] width 52 height 16
click at [105, 244] on div "Title proprietor" at bounding box center [97, 229] width 64 height 29
click at [85, 244] on input "proprietor" at bounding box center [97, 237] width 52 height 16
type input "Proprietor"
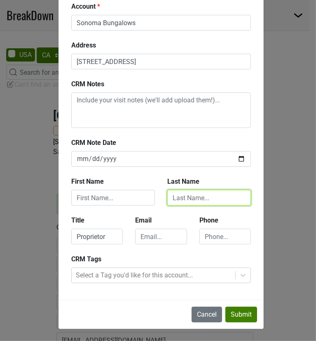
click at [198, 205] on input "text" at bounding box center [209, 198] width 84 height 16
type input "Marino"
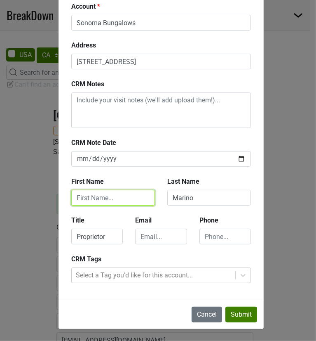
click at [93, 205] on input "text" at bounding box center [113, 198] width 84 height 16
type input "Michael"
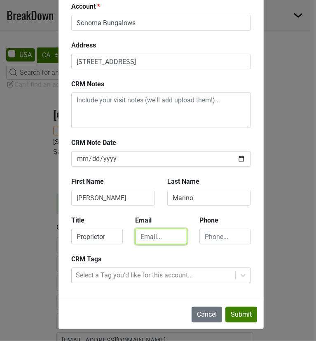
click at [151, 244] on input "email" at bounding box center [161, 237] width 52 height 16
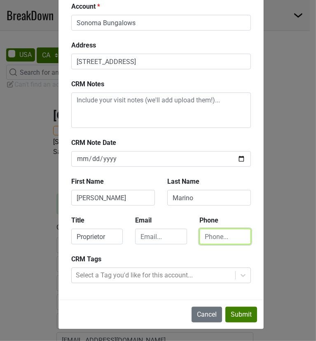
click at [207, 244] on input "text" at bounding box center [226, 237] width 52 height 16
paste input "(707) 931-6600"
type input "(707) 931-6600"
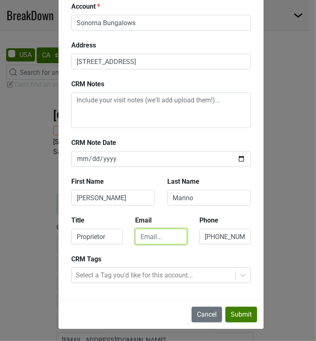
click at [146, 244] on input "email" at bounding box center [161, 237] width 52 height 16
paste input "mike@sonomabungalows.com"
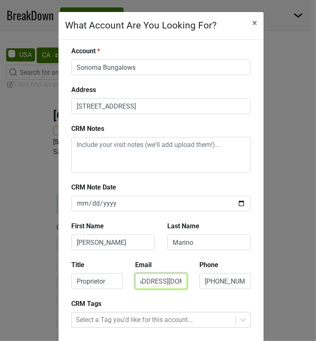
type input "mike@sonomabungalows.com"
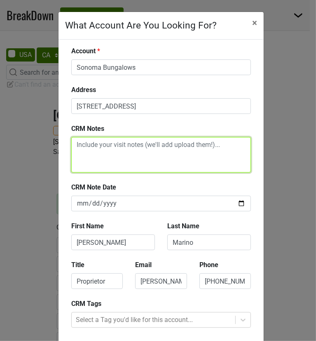
click at [164, 172] on textarea at bounding box center [161, 154] width 180 height 35
paste textarea "• reception building was open but no one was there. I waited around for 10 minu…"
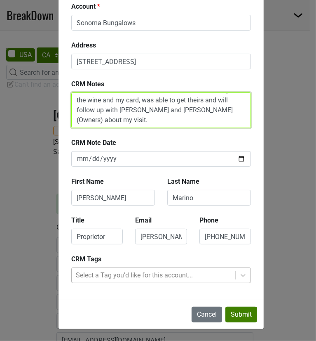
scroll to position [153, 0]
type textarea "• reception building was open but no one was there. I waited around for 10 minu…"
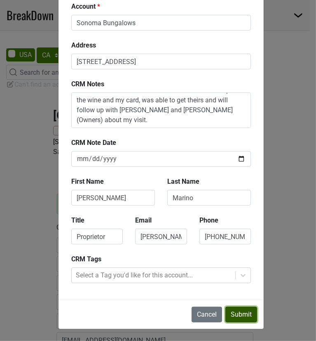
click at [229, 309] on button "Submit" at bounding box center [242, 315] width 32 height 16
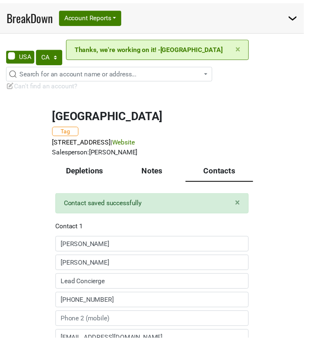
scroll to position [0, 0]
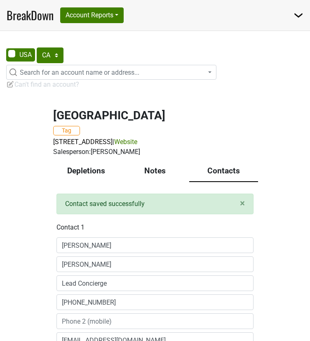
click at [175, 111] on div "AK AL AR AZ CA CO CT DC DE FL GA HI IA ID IL IN KS KY LA MA MD ME MI MN MO MS M…" at bounding box center [155, 283] width 310 height 472
click at [38, 241] on div "MacArthur Place Hotel Tag 29 E Macarthur St, Sonoma, CA 95476 | Website Salespe…" at bounding box center [155, 309] width 310 height 421
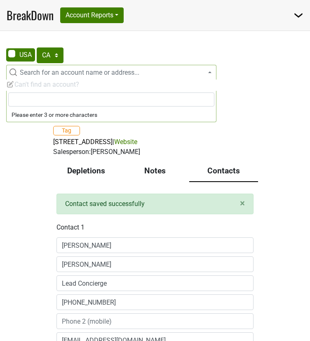
click at [38, 76] on span "Search for an account name or address..." at bounding box center [80, 72] width 120 height 8
click at [42, 105] on input "search" at bounding box center [111, 99] width 206 height 14
type input "the lodge at sonoma"
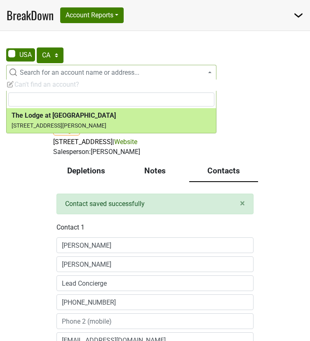
select select "65914"
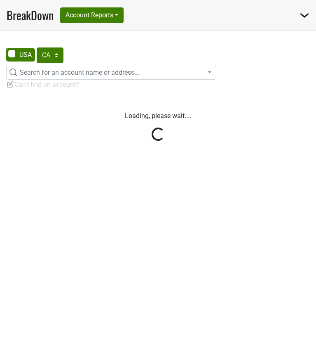
select select "CA"
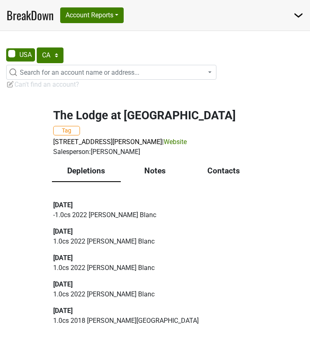
click at [159, 182] on div "Notes" at bounding box center [155, 171] width 69 height 21
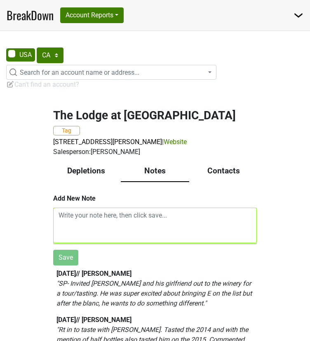
click at [102, 243] on textarea at bounding box center [155, 225] width 204 height 35
paste textarea "• [PERSON_NAME], was super excited to see me. She said she had heard of some of…"
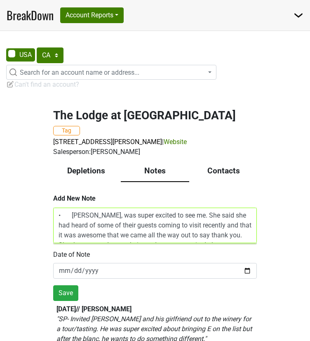
type textarea "• [PERSON_NAME], was super excited to see me. She said she had heard of some of…"
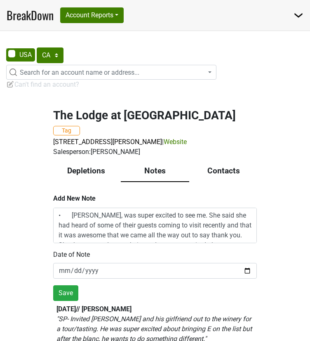
click at [226, 182] on div "Contacts" at bounding box center [223, 171] width 69 height 21
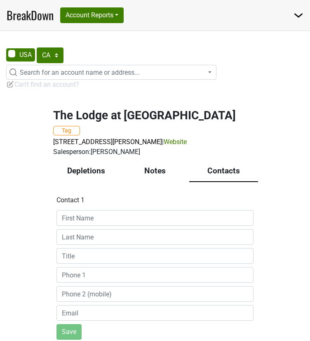
click at [167, 182] on div "Notes" at bounding box center [155, 171] width 69 height 21
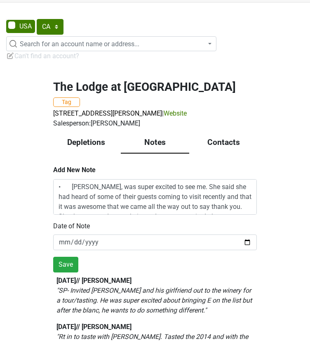
scroll to position [88, 0]
click at [71, 272] on button "Save" at bounding box center [65, 265] width 25 height 16
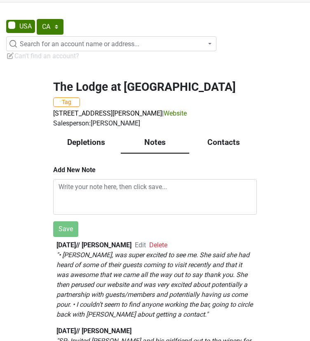
click at [234, 144] on div "Contacts" at bounding box center [223, 142] width 69 height 21
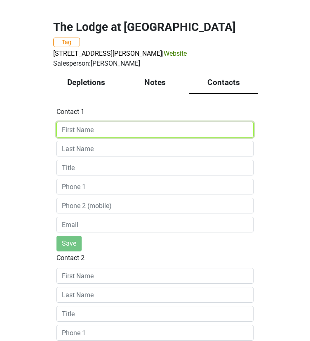
click at [87, 137] on input at bounding box center [155, 130] width 197 height 16
paste input "Laurie Nobel"
drag, startPoint x: 124, startPoint y: 198, endPoint x: 90, endPoint y: 198, distance: 34.2
click at [90, 137] on input "Laurie Nobel" at bounding box center [155, 130] width 197 height 16
type input "Laurie"
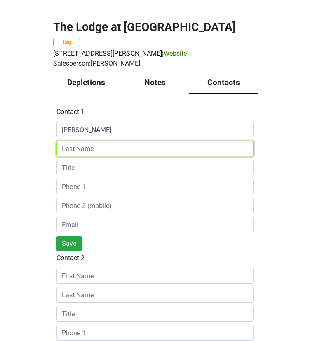
click at [90, 156] on input at bounding box center [155, 149] width 197 height 16
type input "Nobel"
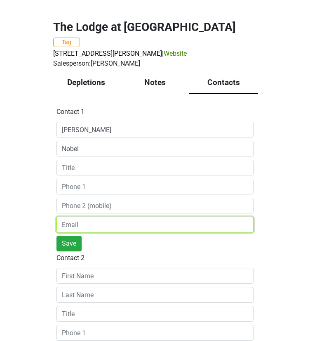
click at [101, 232] on input "email" at bounding box center [155, 225] width 197 height 16
paste input "laurie.noble@thelodgeatsonoma.com"
type input "laurie.noble@thelodgeatsonoma.com"
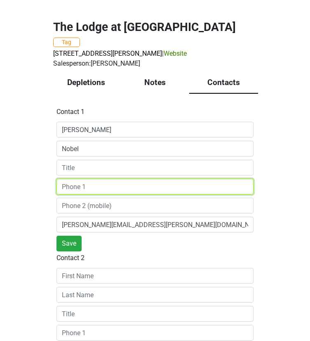
click at [108, 194] on input at bounding box center [155, 187] width 197 height 16
paste input "(707) 931-3423"
type input "(707) 931-3423"
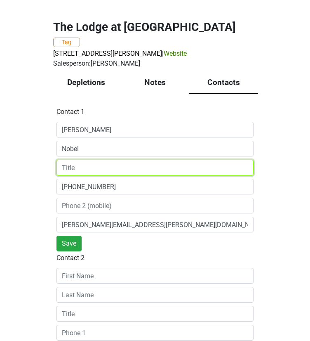
click at [106, 175] on input at bounding box center [155, 168] width 197 height 16
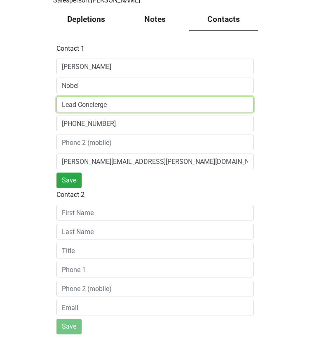
scroll to position [212, 0]
type input "Lead Concierge"
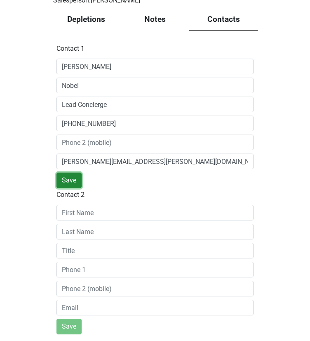
click at [63, 188] on button "Save" at bounding box center [69, 180] width 25 height 16
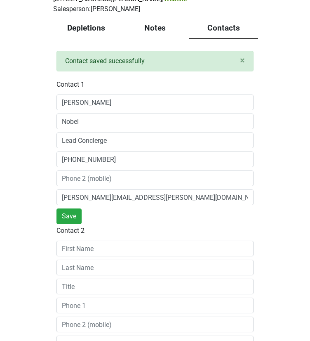
scroll to position [0, 0]
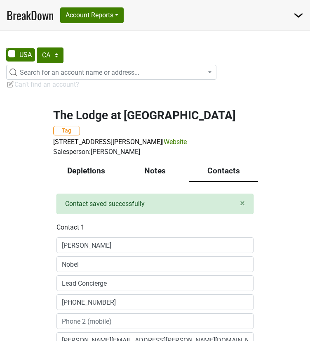
click at [137, 182] on div "Notes" at bounding box center [155, 171] width 69 height 21
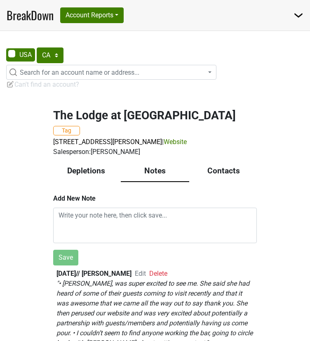
click at [49, 76] on span "Search for an account name or address..." at bounding box center [80, 72] width 120 height 8
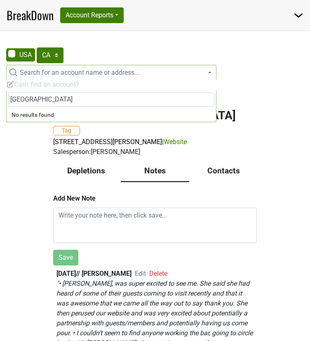
type input "El Dorado Hotel & Kitchen"
click at [37, 203] on div "The Lodge at Sonoma Renaissance Resort & Spa Tag 1325 Broadway at Leveroni & Na…" at bounding box center [155, 234] width 310 height 271
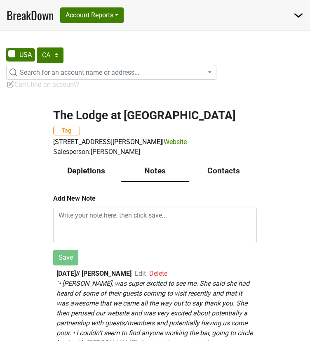
click at [113, 76] on span "Search for an account name or address..." at bounding box center [80, 72] width 120 height 8
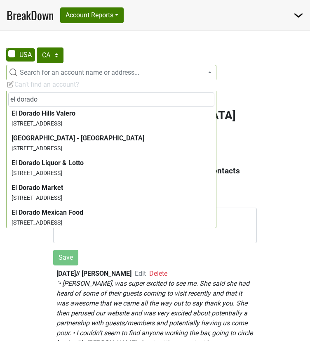
scroll to position [165, 0]
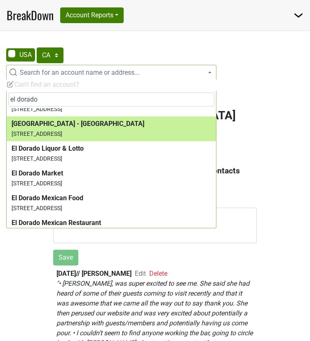
type input "el dorado"
select select "62946"
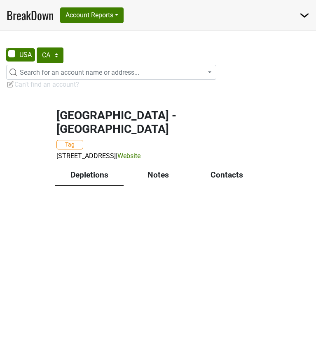
select select "CA"
click at [149, 186] on div "Notes" at bounding box center [158, 175] width 69 height 21
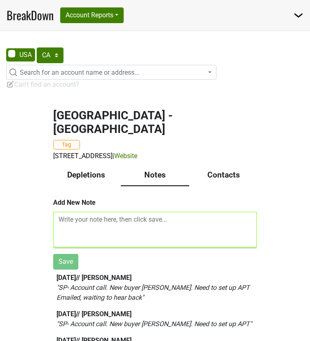
click at [128, 247] on textarea at bounding box center [155, 229] width 204 height 35
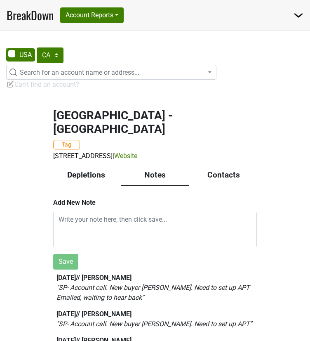
click at [217, 186] on div "Contacts" at bounding box center [223, 175] width 69 height 21
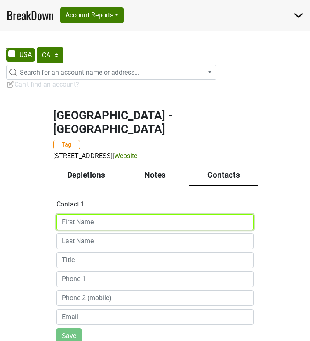
click at [115, 230] on input at bounding box center [155, 222] width 197 height 16
paste input "[PERSON_NAME]"
drag, startPoint x: 125, startPoint y: 259, endPoint x: 97, endPoint y: 262, distance: 28.3
click at [97, 230] on input "[PERSON_NAME]" at bounding box center [155, 222] width 197 height 16
type input "[PERSON_NAME]"
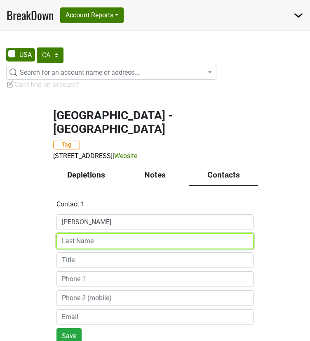
click at [103, 249] on input at bounding box center [155, 241] width 197 height 16
paste input "[PERSON_NAME]"
type input "[PERSON_NAME]"
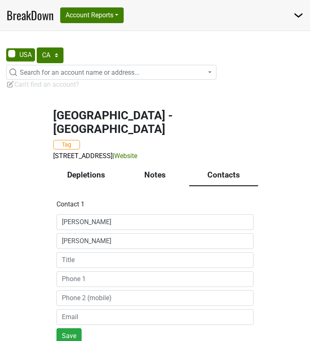
scroll to position [41, 0]
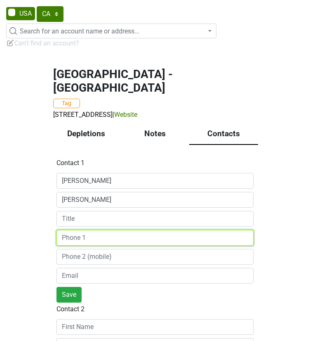
click at [85, 245] on input at bounding box center [155, 238] width 197 height 16
paste input "[PHONE_NUMBER]"
type input "[PHONE_NUMBER]"
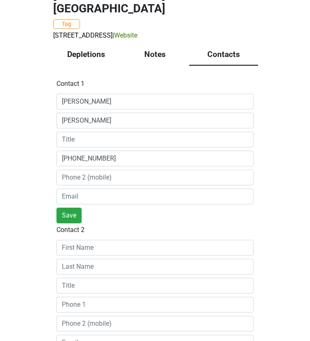
scroll to position [124, 0]
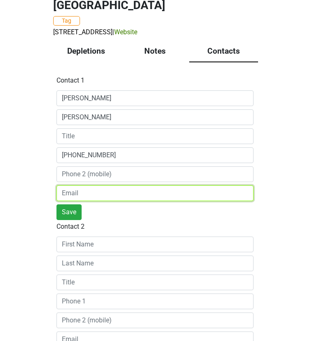
click at [80, 201] on input "email" at bounding box center [155, 193] width 197 height 16
paste input "[EMAIL_ADDRESS][DOMAIN_NAME]"
type input "[EMAIL_ADDRESS][DOMAIN_NAME]"
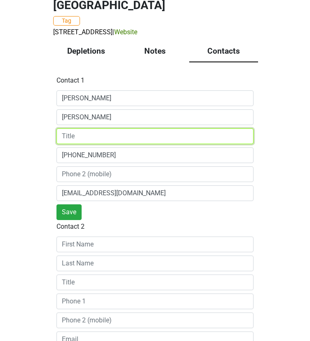
click at [89, 144] on input at bounding box center [155, 136] width 197 height 16
type input "GM"
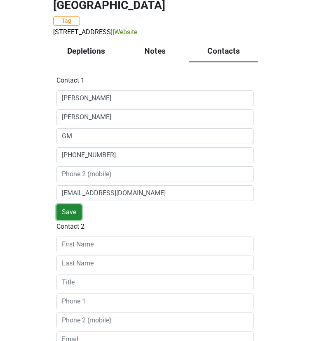
click at [75, 220] on button "Save" at bounding box center [69, 212] width 25 height 16
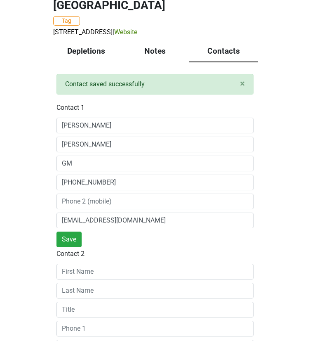
click at [171, 62] on div "Notes" at bounding box center [155, 51] width 69 height 21
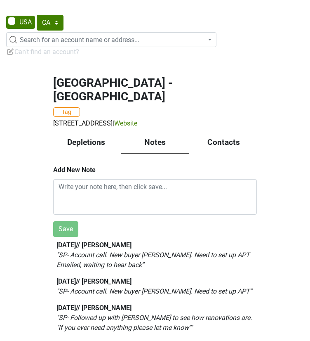
scroll to position [64, 0]
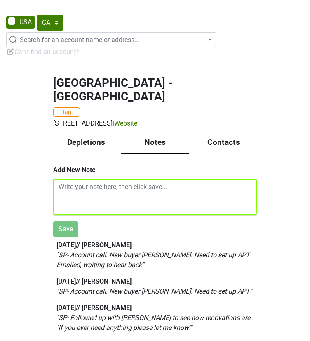
click at [78, 198] on textarea at bounding box center [155, 196] width 204 height 35
paste textarea "• I got contacts for [PERSON_NAME] who is their GM who I am supposed to email a…"
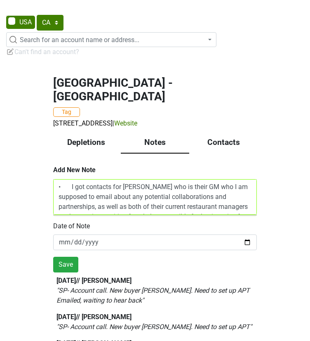
scroll to position [33, 0]
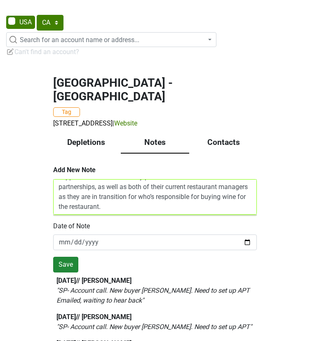
type textarea "• I got contacts for [PERSON_NAME] who is their GM who I am supposed to email a…"
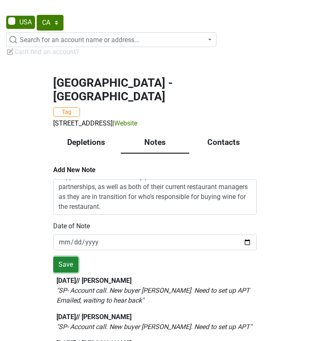
click at [71, 272] on button "Save" at bounding box center [65, 265] width 25 height 16
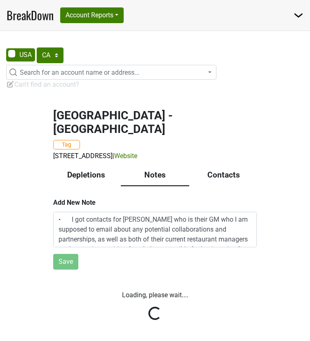
scroll to position [64, 0]
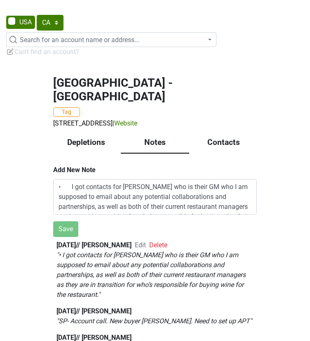
click at [218, 139] on div "Contacts" at bounding box center [223, 142] width 69 height 21
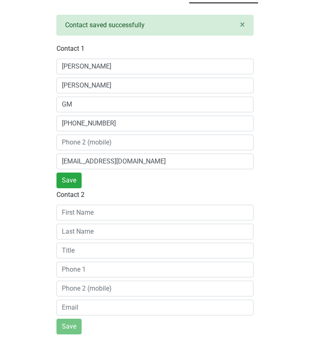
scroll to position [86, 0]
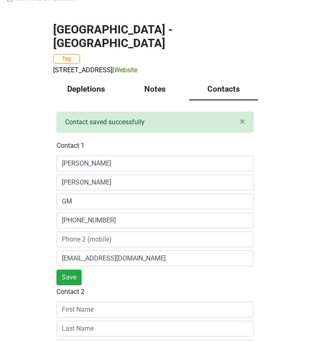
click at [94, 100] on div "Depletions" at bounding box center [86, 89] width 69 height 21
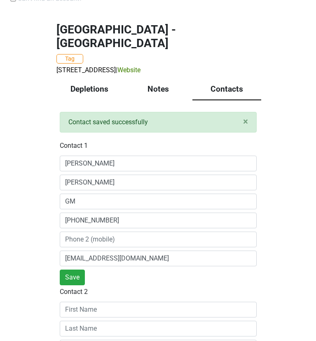
scroll to position [0, 0]
